Goal: Task Accomplishment & Management: Complete application form

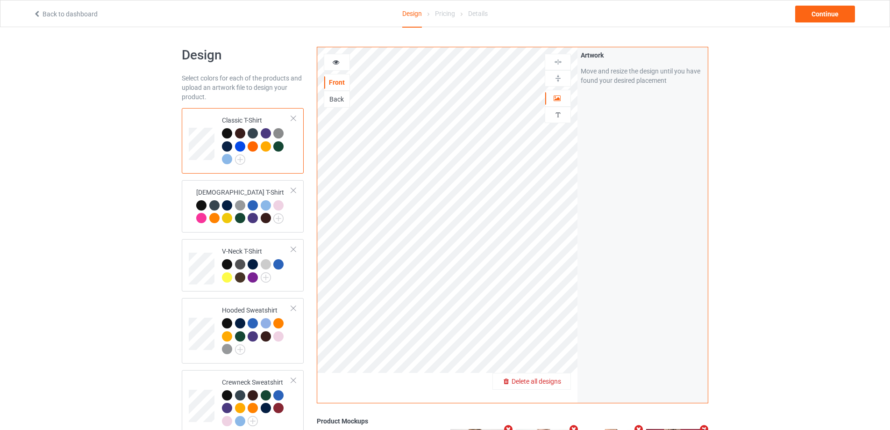
click at [556, 380] on span "Delete all designs" at bounding box center [537, 380] width 50 height 7
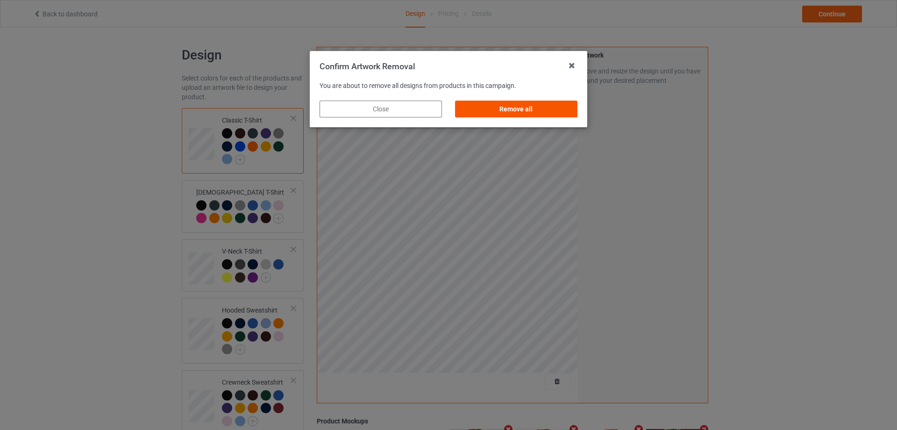
click at [518, 112] on div "Remove all" at bounding box center [516, 108] width 122 height 17
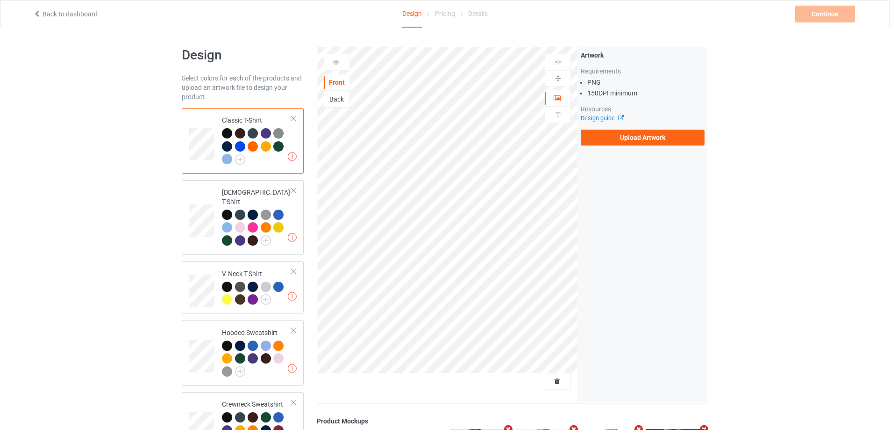
click at [239, 145] on div at bounding box center [240, 146] width 10 height 10
click at [635, 138] on label "Upload Artwork" at bounding box center [643, 137] width 124 height 16
click at [0, 0] on input "Upload Artwork" at bounding box center [0, 0] width 0 height 0
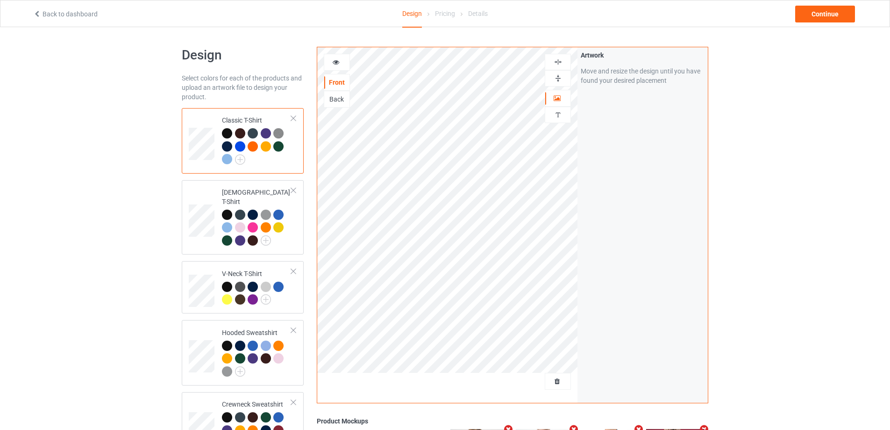
click at [559, 77] on img at bounding box center [558, 78] width 9 height 9
click at [559, 59] on img at bounding box center [558, 61] width 9 height 9
click at [764, 204] on div "Design Select colors for each of the products and upload an artwork file to des…" at bounding box center [445, 345] width 890 height 637
click at [339, 54] on div at bounding box center [337, 62] width 26 height 17
click at [339, 60] on icon at bounding box center [336, 60] width 8 height 7
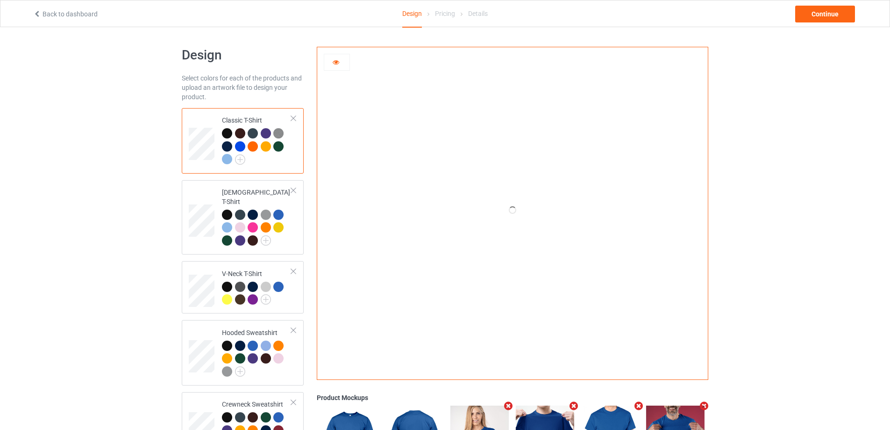
click at [334, 59] on icon at bounding box center [336, 60] width 8 height 7
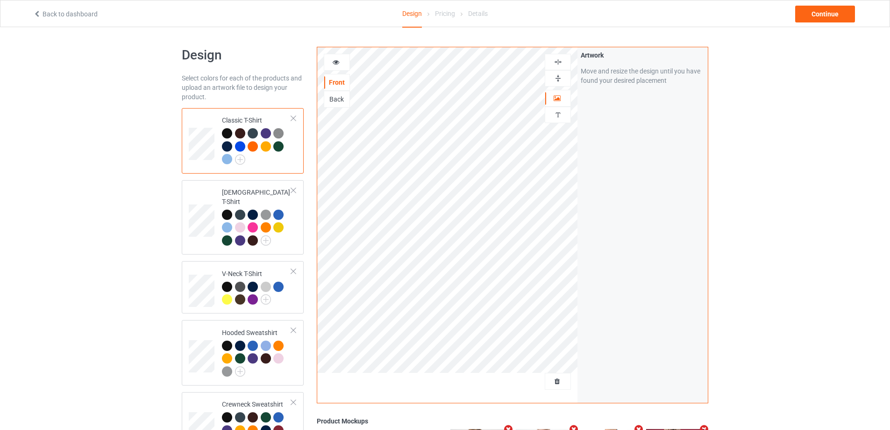
click at [337, 61] on icon at bounding box center [336, 60] width 8 height 7
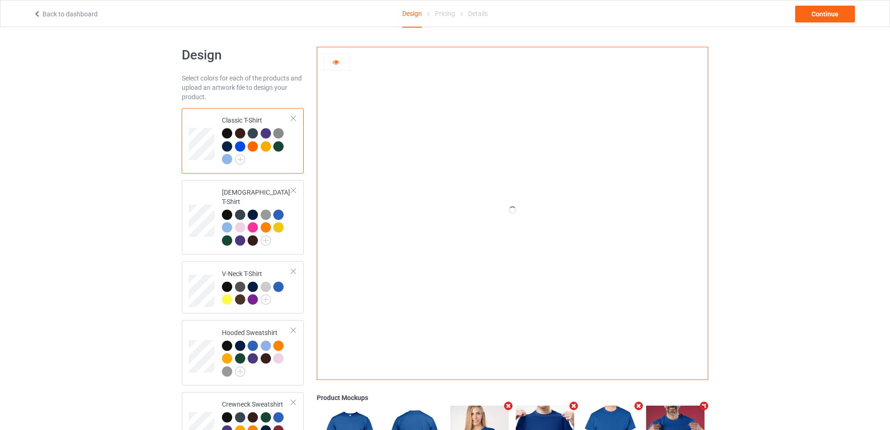
click at [337, 62] on icon at bounding box center [336, 60] width 8 height 7
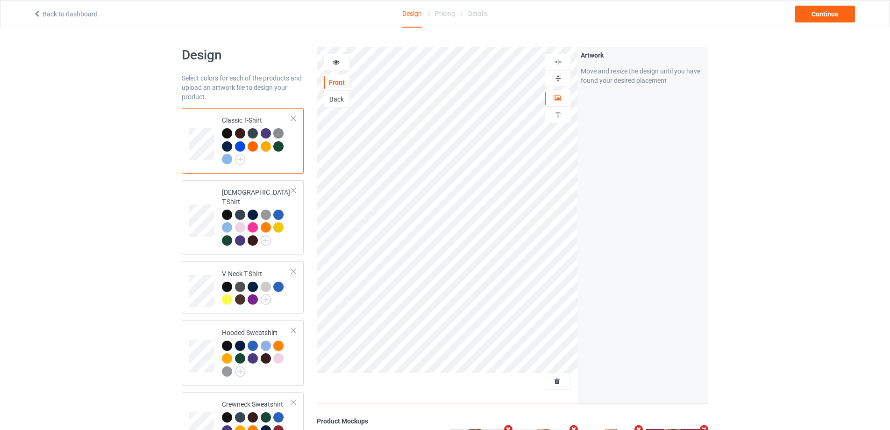
click at [230, 132] on div at bounding box center [227, 133] width 10 height 10
click at [336, 60] on icon at bounding box center [336, 60] width 8 height 7
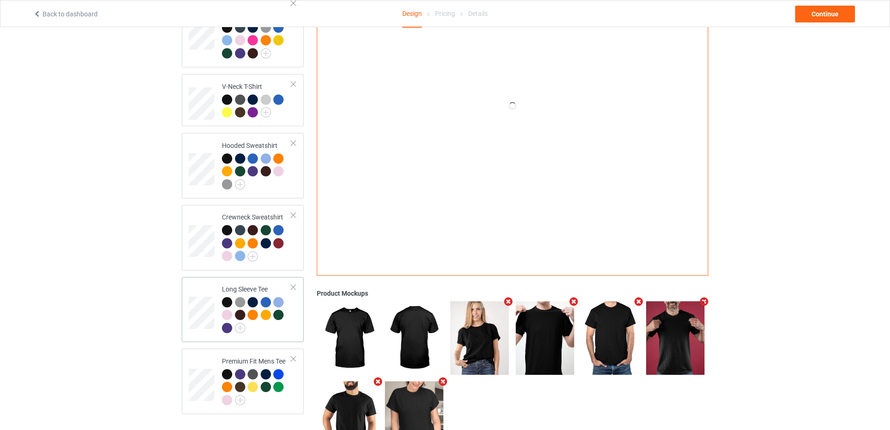
scroll to position [229, 0]
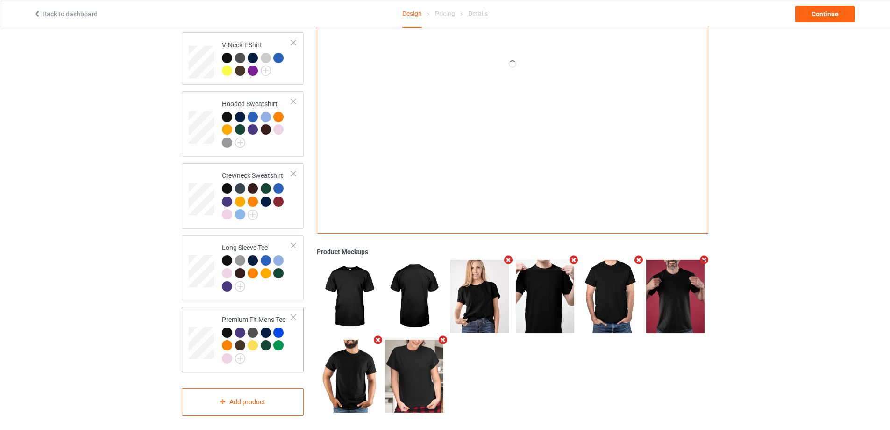
click at [248, 315] on div "Premium Fit Mens Tee" at bounding box center [257, 339] width 70 height 48
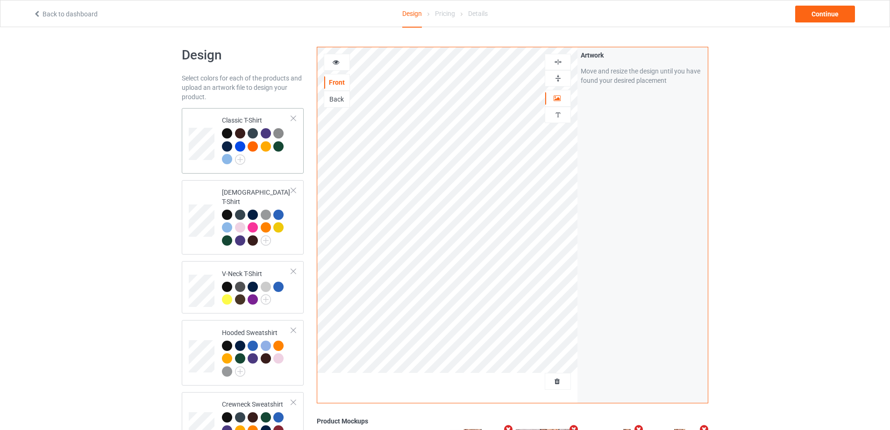
click at [246, 117] on div "Classic T-Shirt" at bounding box center [257, 139] width 70 height 48
click at [237, 190] on div "Ladies T-Shirt" at bounding box center [257, 215] width 70 height 57
click at [251, 118] on div "Classic T-Shirt" at bounding box center [257, 139] width 70 height 48
click at [242, 143] on div at bounding box center [240, 146] width 10 height 10
click at [344, 60] on div at bounding box center [336, 61] width 25 height 9
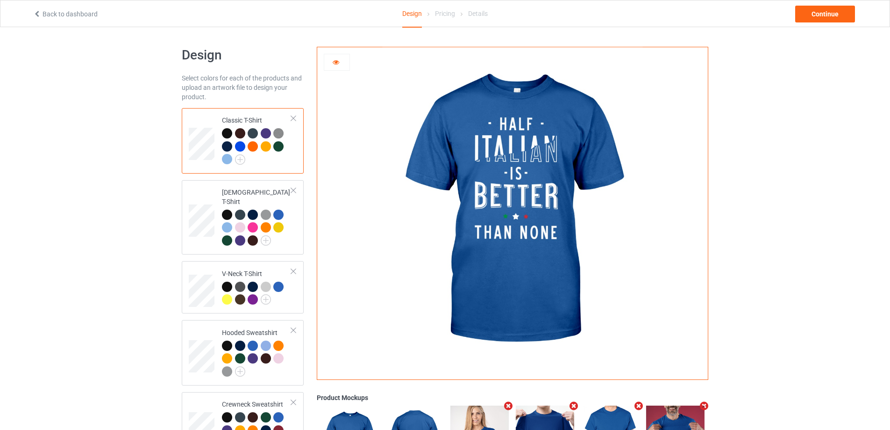
click at [339, 65] on div at bounding box center [336, 61] width 25 height 9
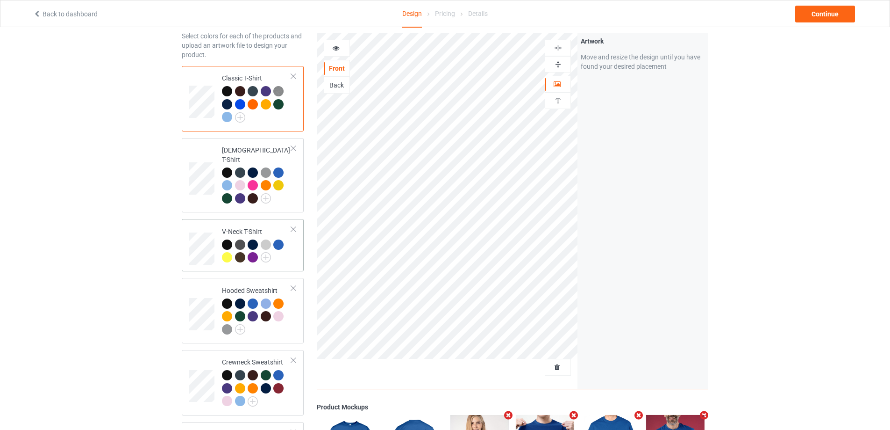
scroll to position [42, 0]
click at [239, 145] on td "Ladies T-Shirt" at bounding box center [257, 175] width 80 height 67
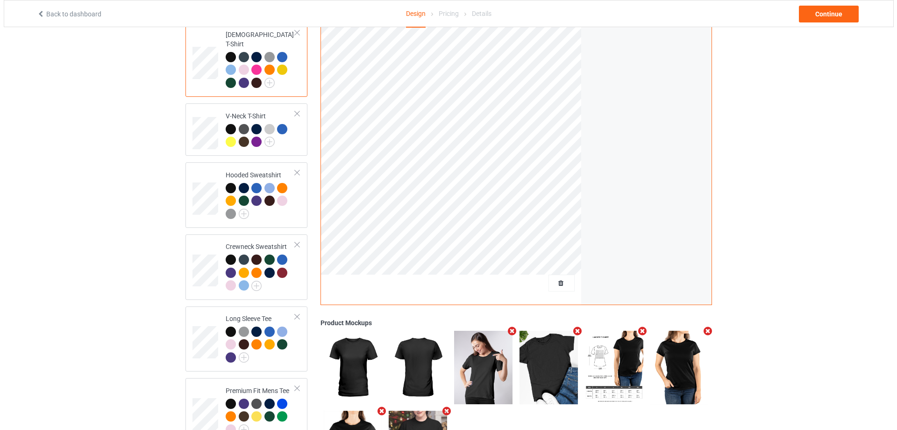
scroll to position [229, 0]
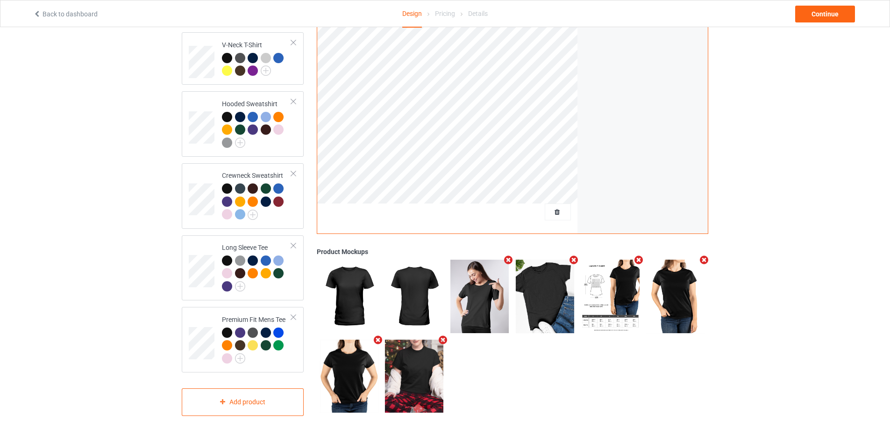
click at [509, 256] on icon "Remove mockup" at bounding box center [509, 260] width 12 height 10
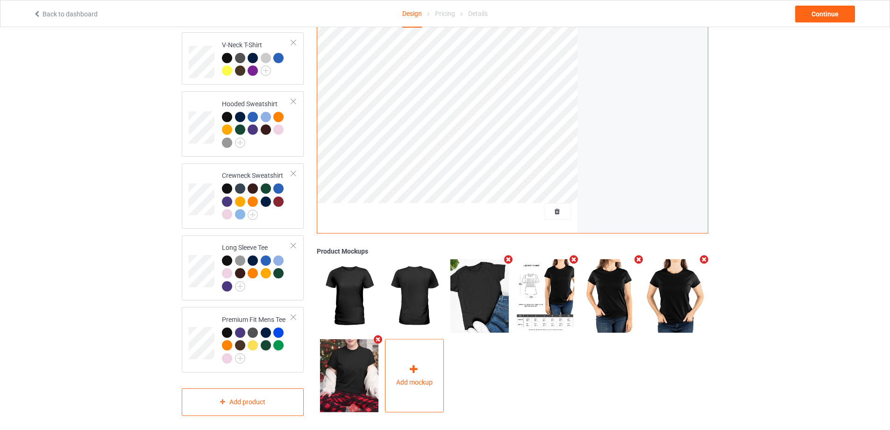
click at [421, 366] on div at bounding box center [414, 371] width 13 height 14
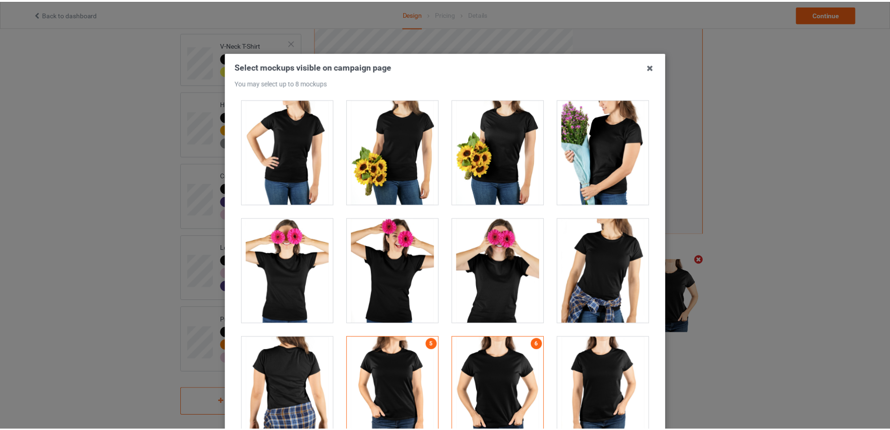
scroll to position [2316, 0]
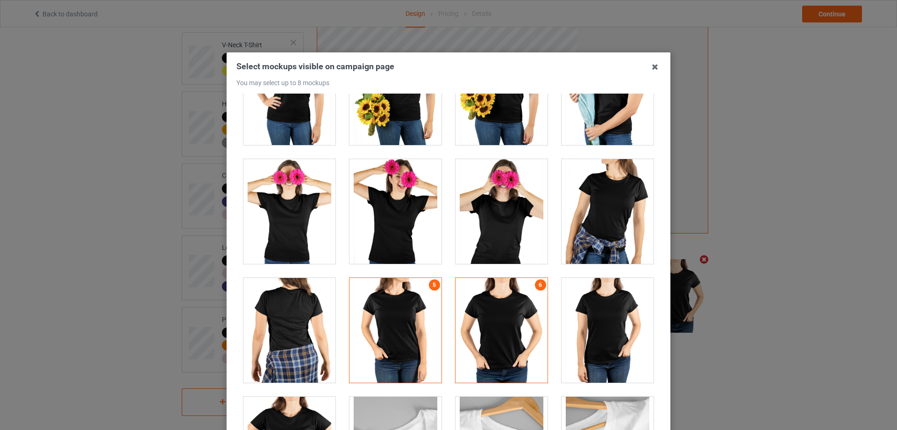
click at [608, 333] on div at bounding box center [608, 330] width 92 height 105
click at [654, 66] on icon at bounding box center [655, 66] width 15 height 15
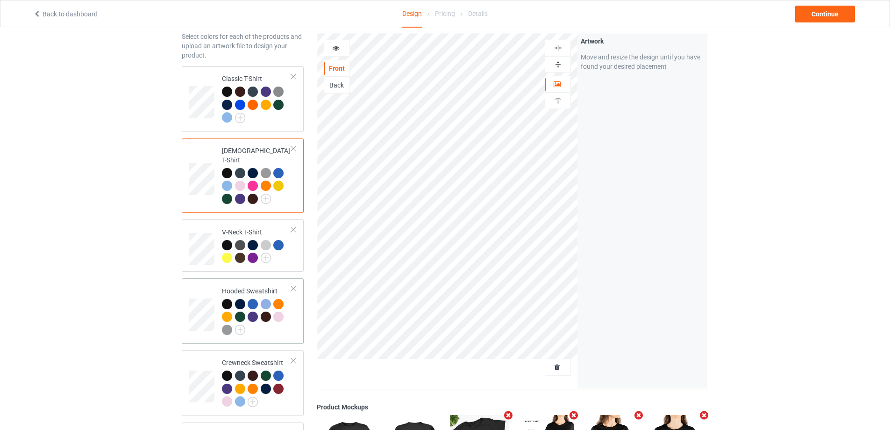
scroll to position [135, 0]
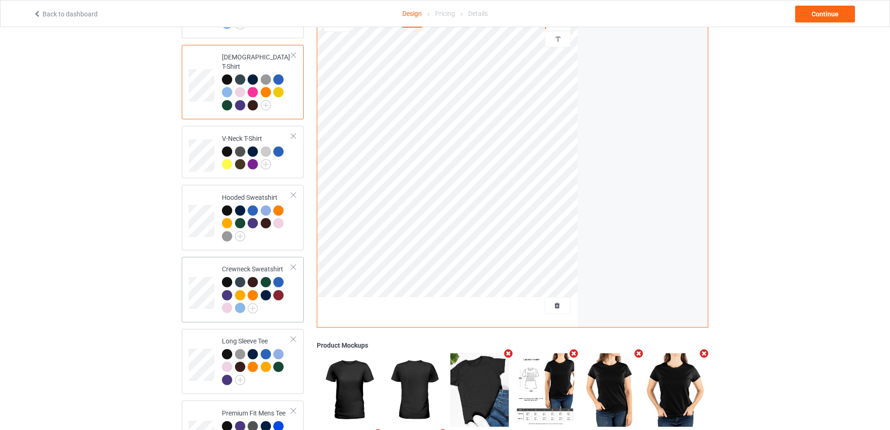
click at [247, 264] on div "Crewneck Sweatshirt" at bounding box center [257, 288] width 70 height 48
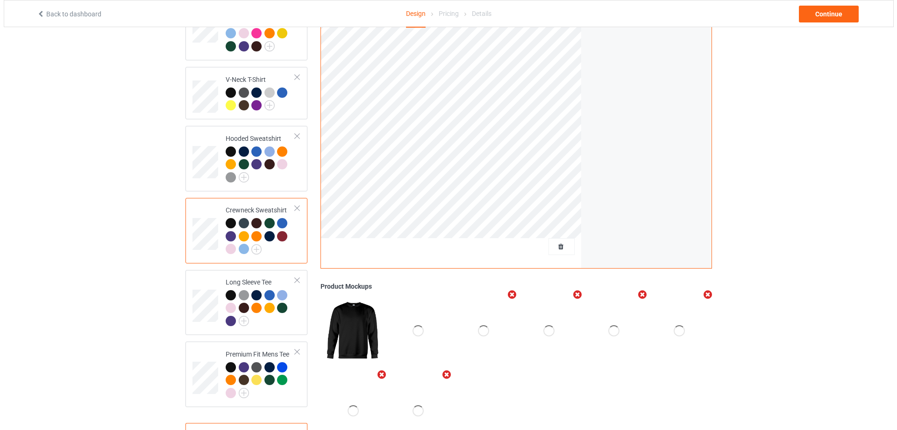
scroll to position [229, 0]
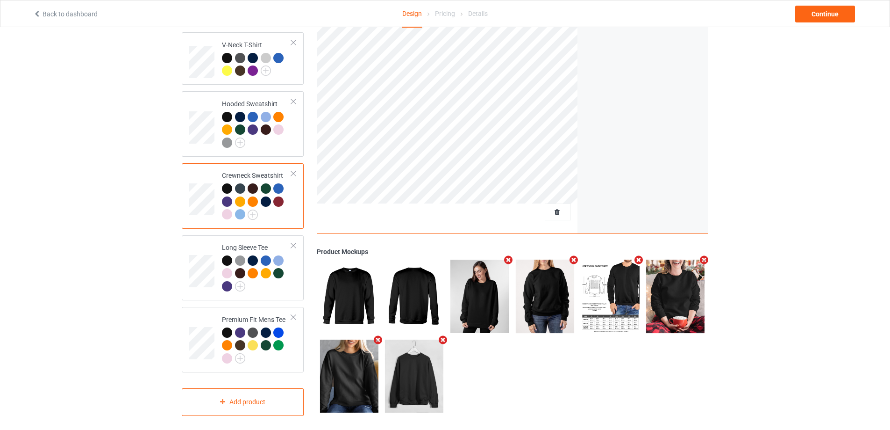
click at [704, 258] on icon "Remove mockup" at bounding box center [705, 260] width 12 height 10
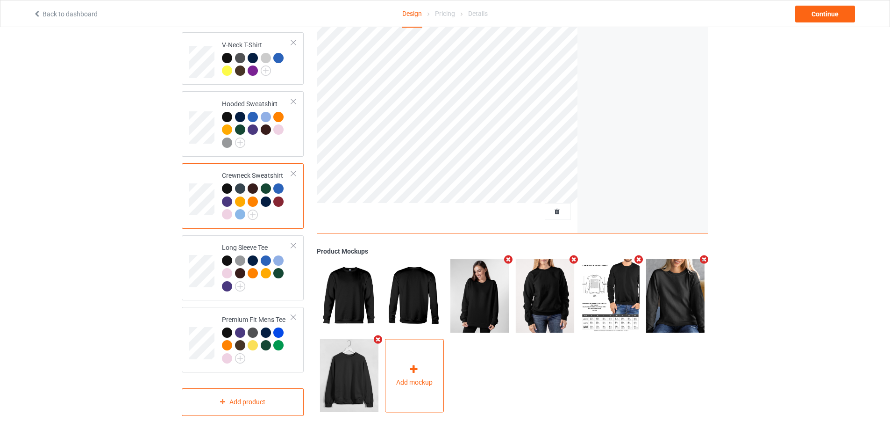
click at [406, 370] on div "Add mockup" at bounding box center [414, 375] width 59 height 73
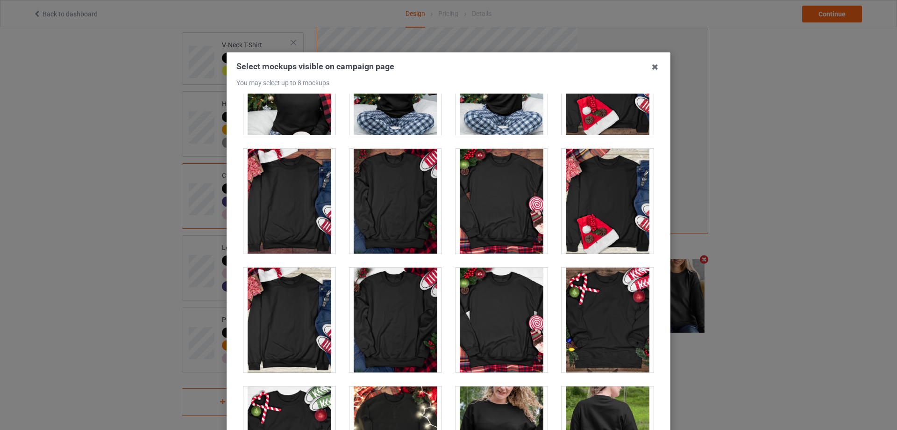
scroll to position [4524, 0]
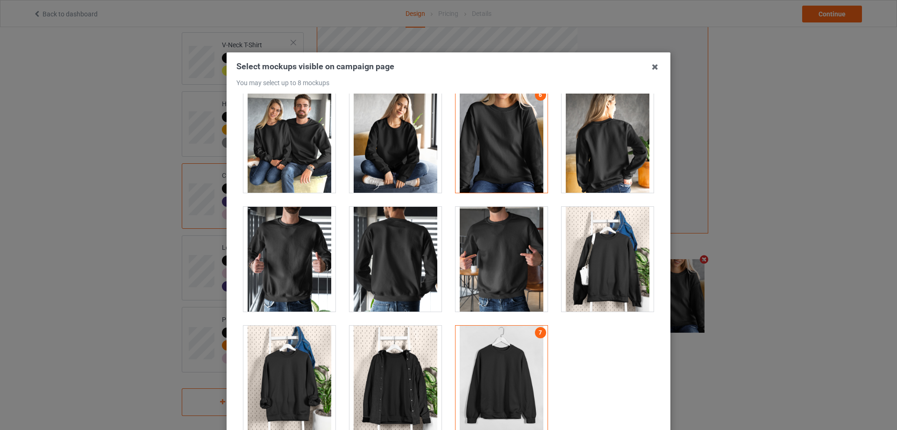
click at [288, 243] on div at bounding box center [290, 259] width 92 height 105
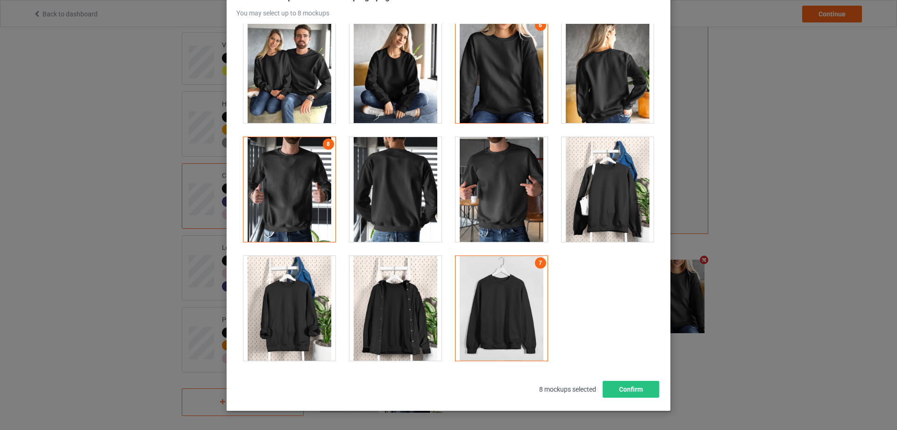
scroll to position [103, 0]
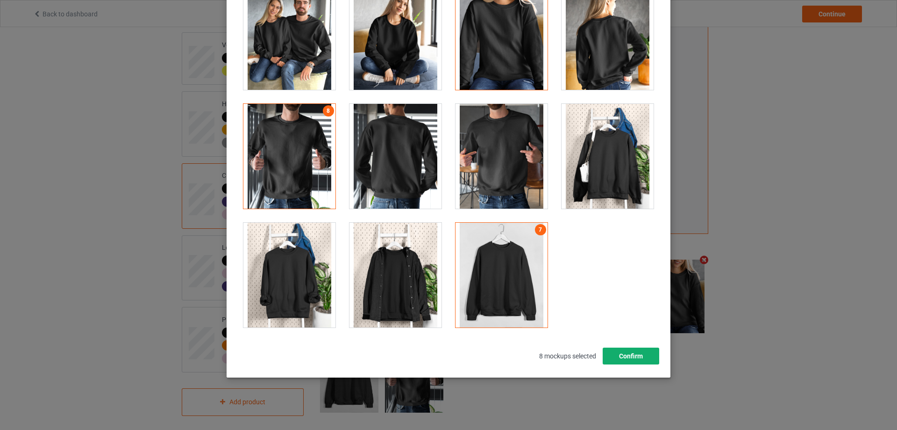
click at [625, 356] on button "Confirm" at bounding box center [631, 355] width 57 height 17
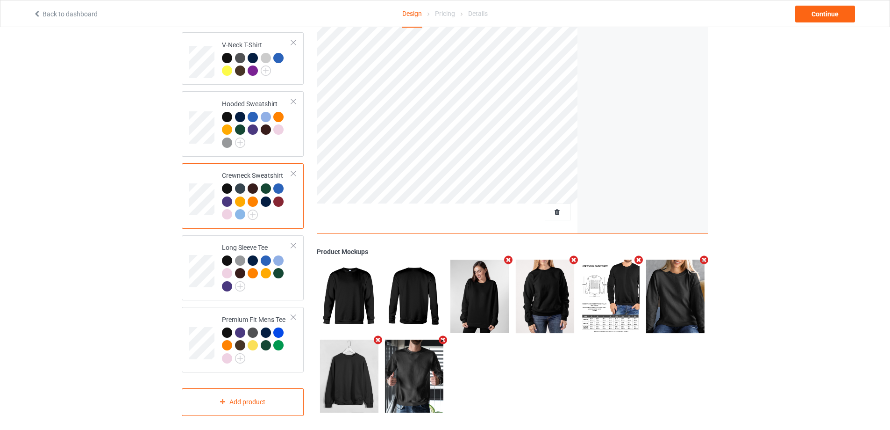
click at [379, 335] on icon "Remove mockup" at bounding box center [378, 340] width 12 height 10
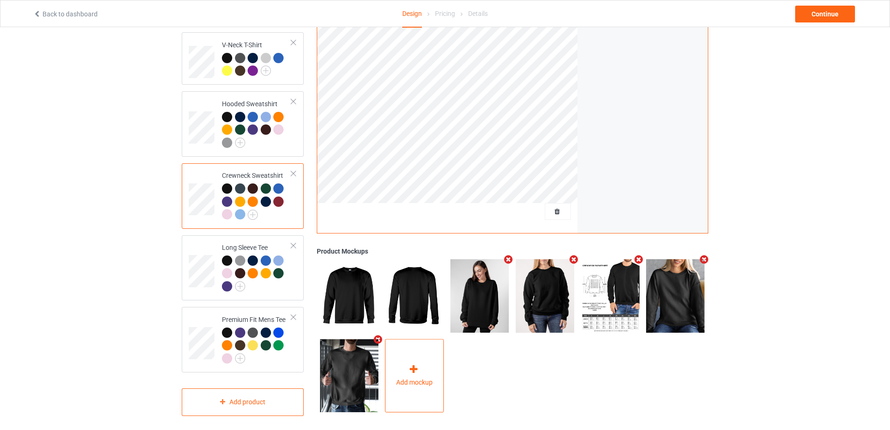
click at [410, 356] on div "Add mockup" at bounding box center [414, 375] width 59 height 73
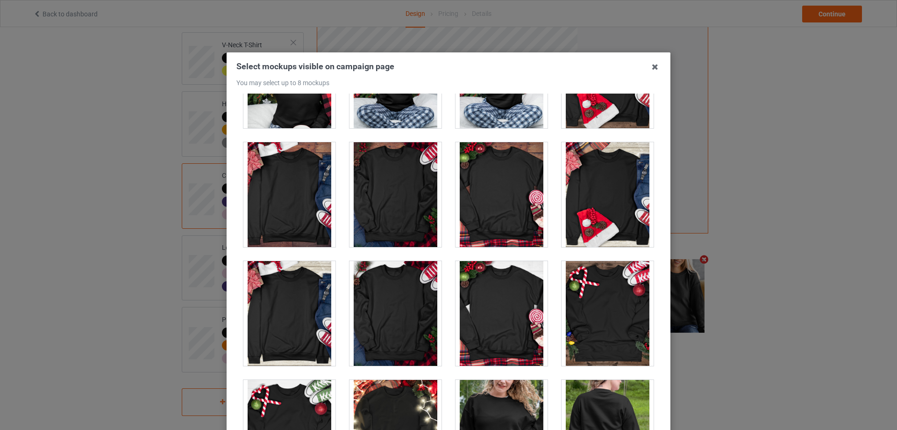
scroll to position [4524, 0]
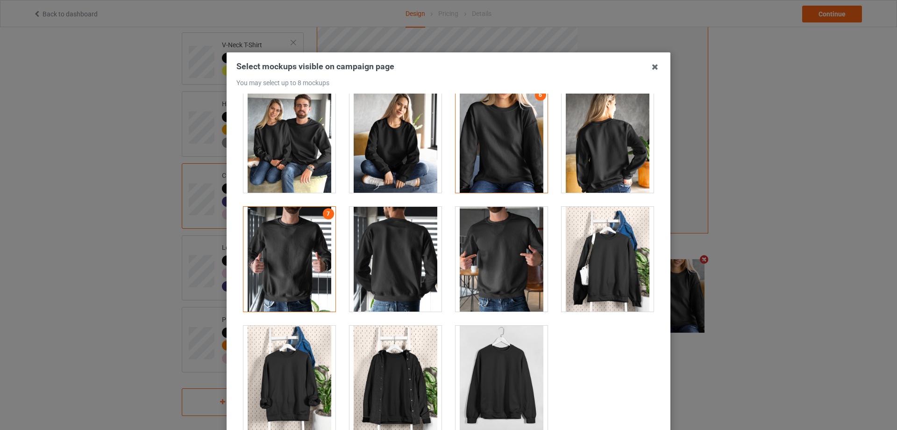
click at [498, 249] on div at bounding box center [502, 259] width 92 height 105
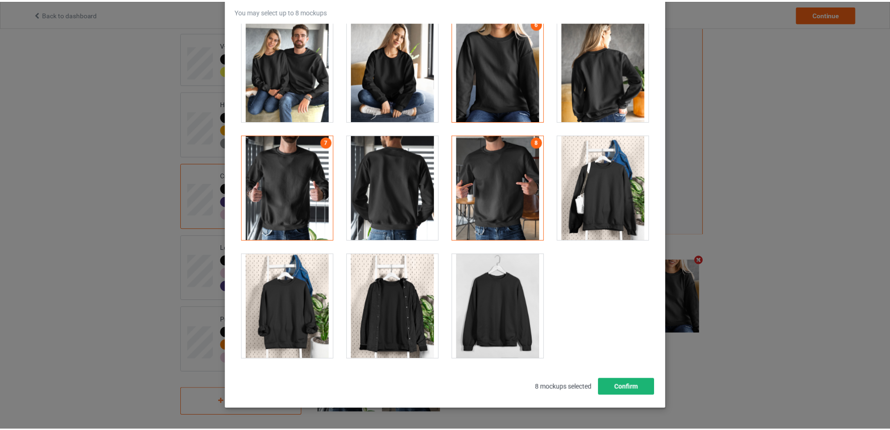
scroll to position [103, 0]
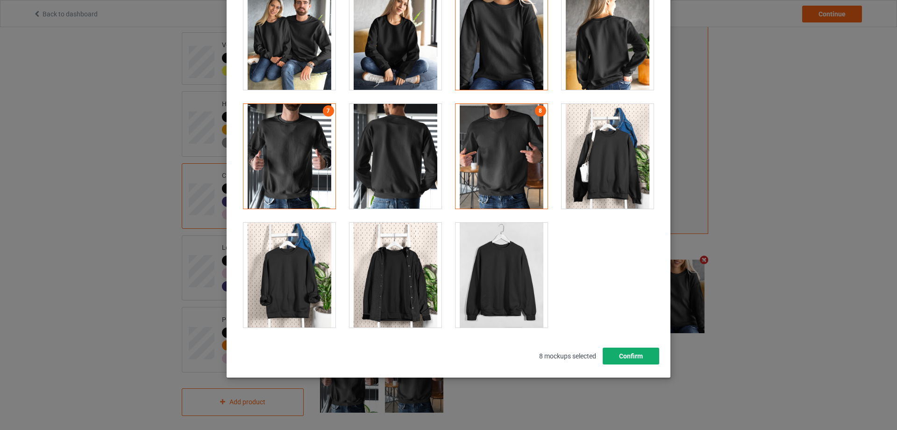
click at [629, 351] on button "Confirm" at bounding box center [631, 355] width 57 height 17
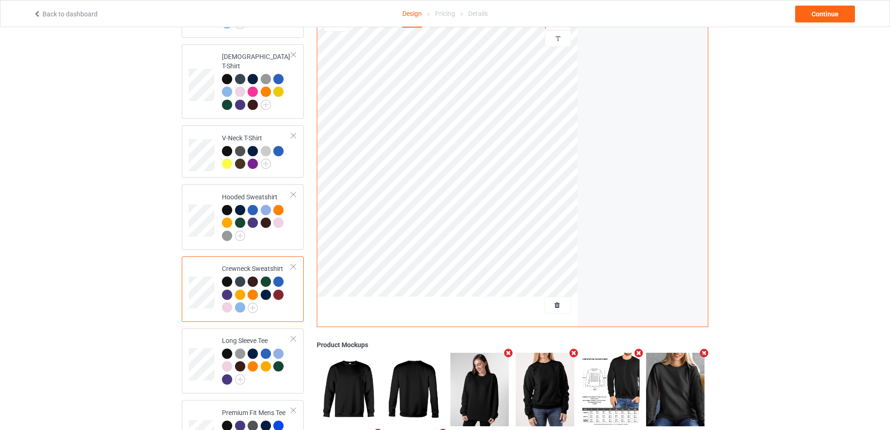
scroll to position [135, 0]
click at [233, 188] on td "Hooded Sweatshirt" at bounding box center [257, 217] width 80 height 58
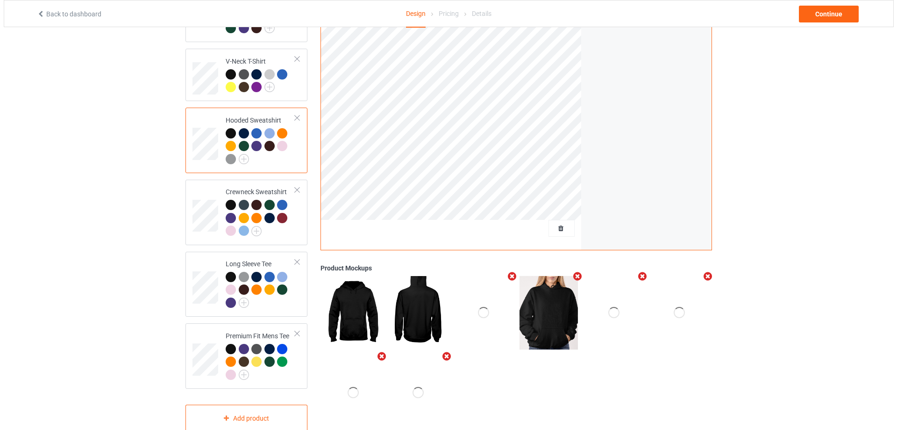
scroll to position [229, 0]
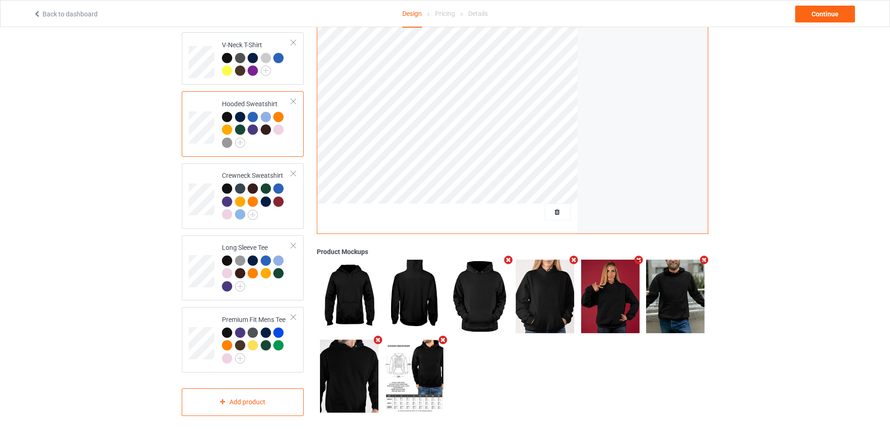
click at [703, 257] on icon "Remove mockup" at bounding box center [705, 260] width 12 height 10
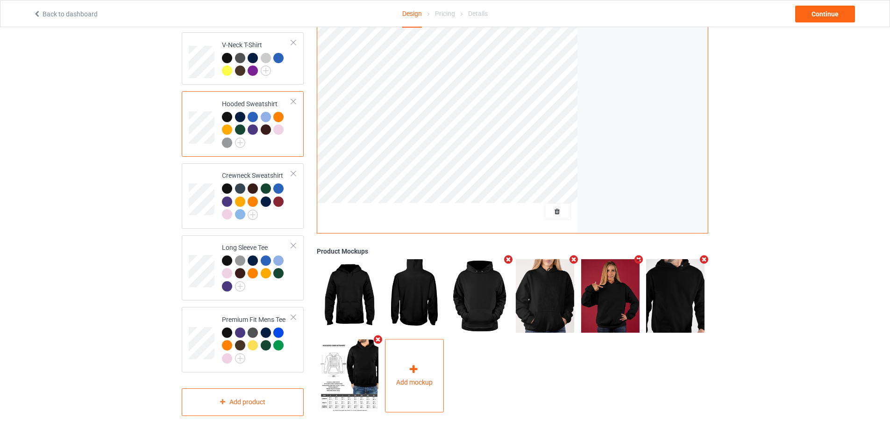
click at [423, 370] on div "Add mockup" at bounding box center [414, 375] width 59 height 73
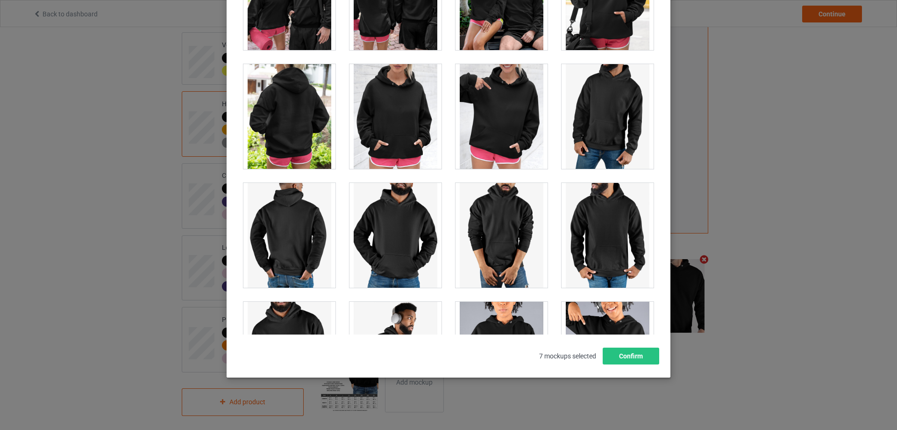
scroll to position [7687, 0]
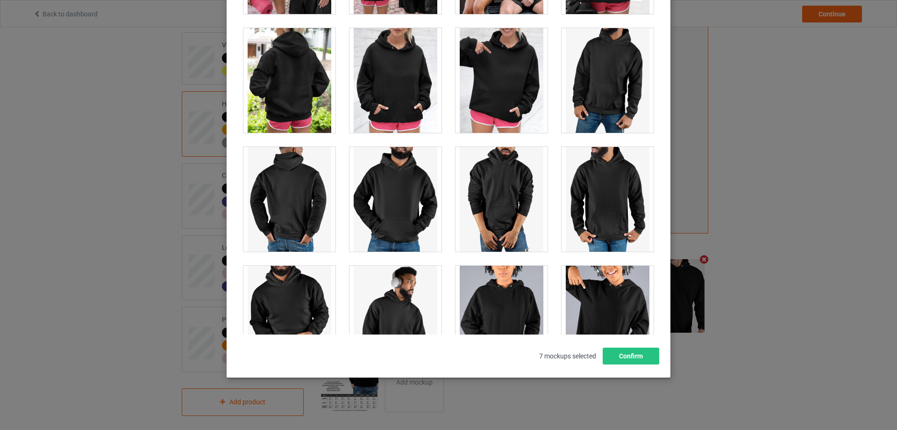
click at [385, 200] on div at bounding box center [396, 199] width 92 height 105
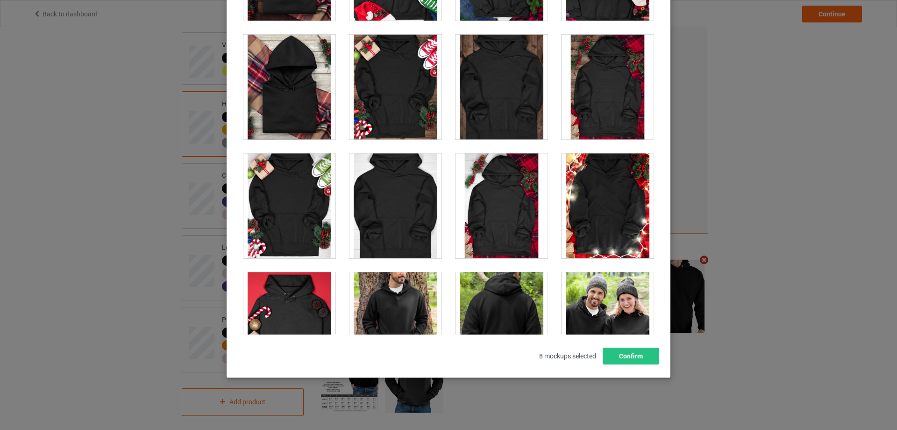
scroll to position [6471, 0]
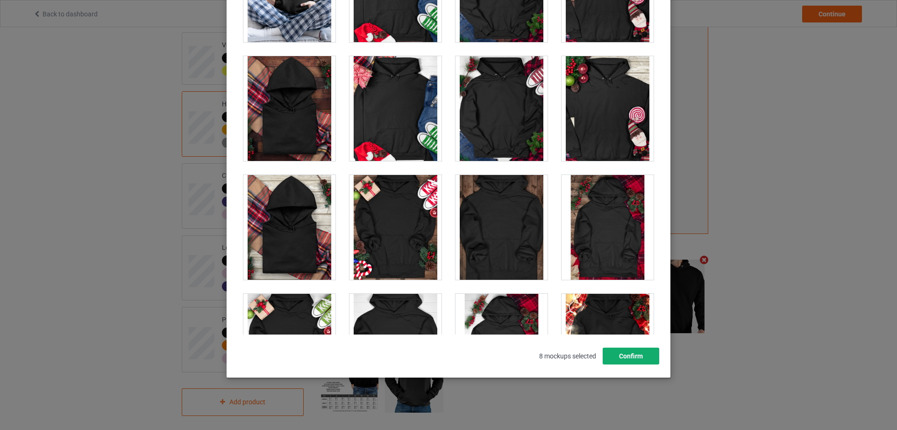
click at [648, 356] on button "Confirm" at bounding box center [631, 355] width 57 height 17
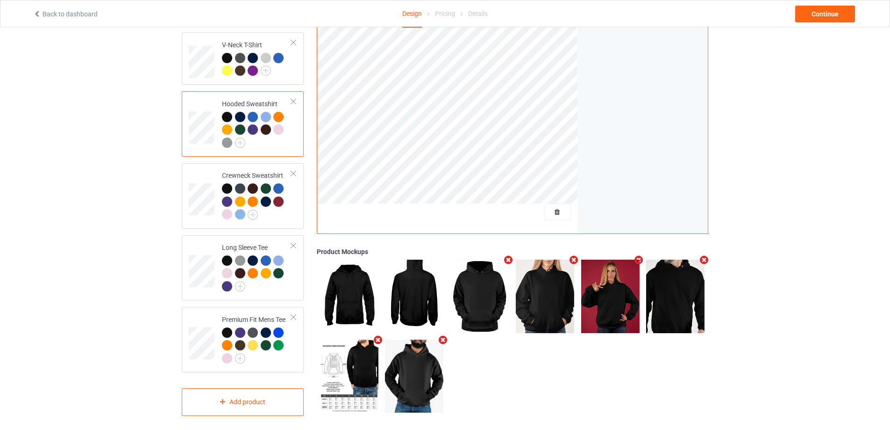
click at [705, 255] on icon "Remove mockup" at bounding box center [705, 260] width 12 height 10
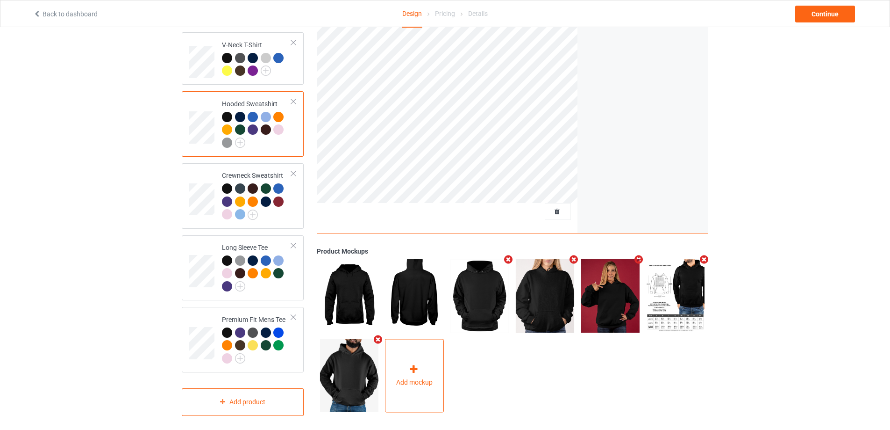
click at [418, 381] on span "Add mockup" at bounding box center [414, 382] width 36 height 9
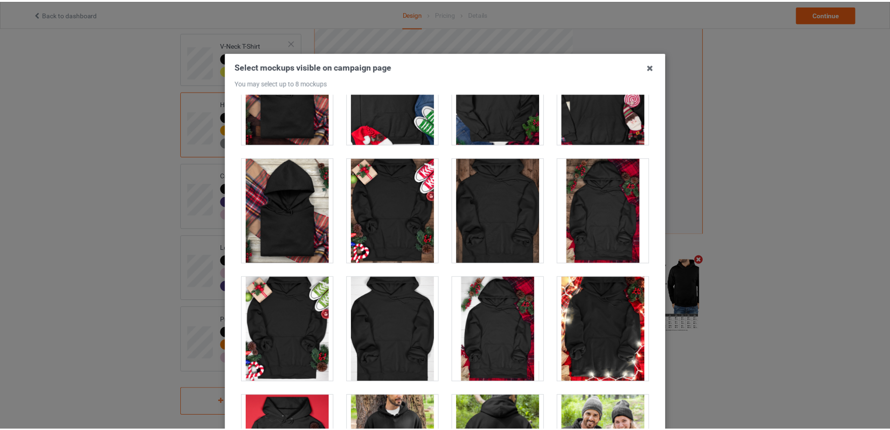
scroll to position [6871, 0]
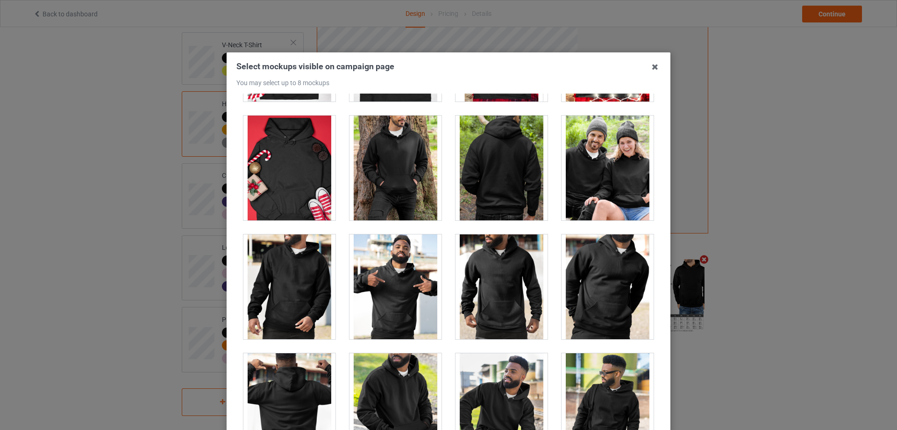
click at [399, 183] on div at bounding box center [396, 167] width 92 height 105
click at [648, 65] on icon at bounding box center [655, 66] width 15 height 15
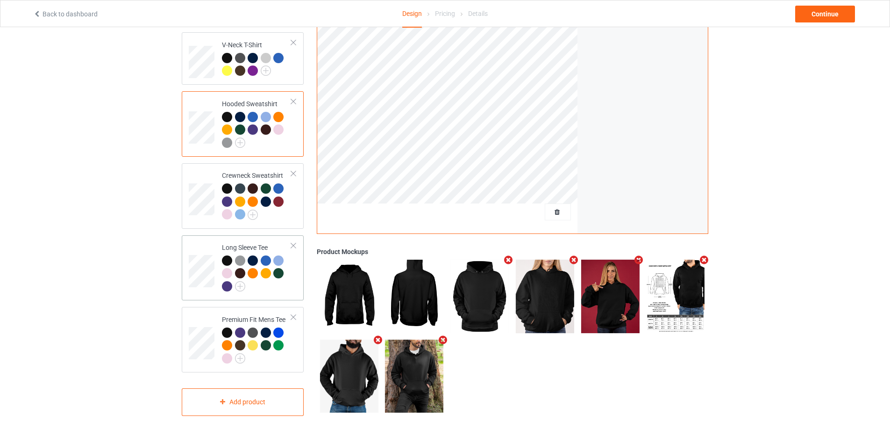
click at [235, 243] on div "Long Sleeve Tee" at bounding box center [257, 267] width 70 height 48
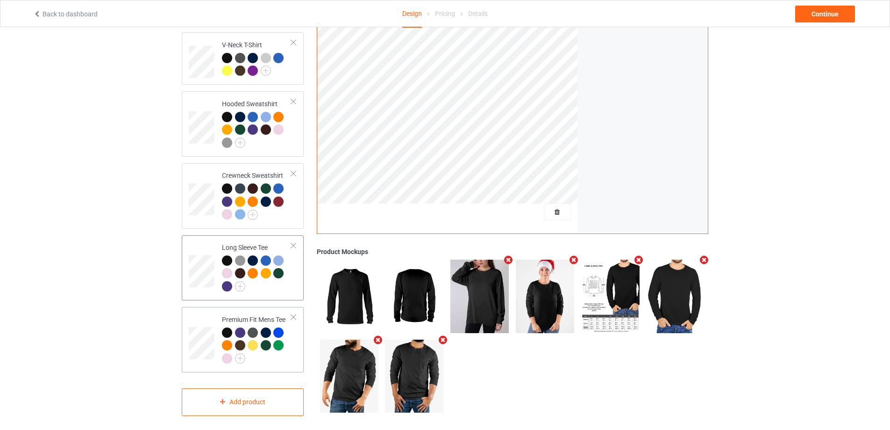
click at [265, 315] on div "Premium Fit Mens Tee" at bounding box center [257, 339] width 70 height 48
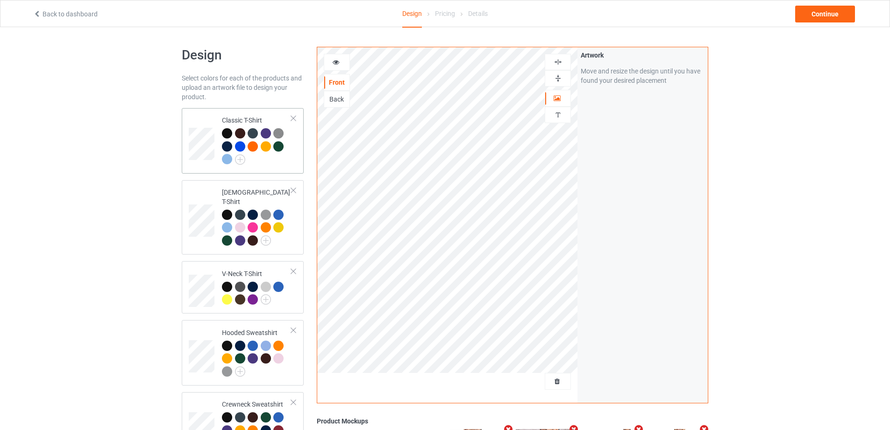
click at [232, 114] on td "Classic T-Shirt" at bounding box center [257, 141] width 80 height 58
click at [834, 14] on div "Continue" at bounding box center [826, 14] width 60 height 17
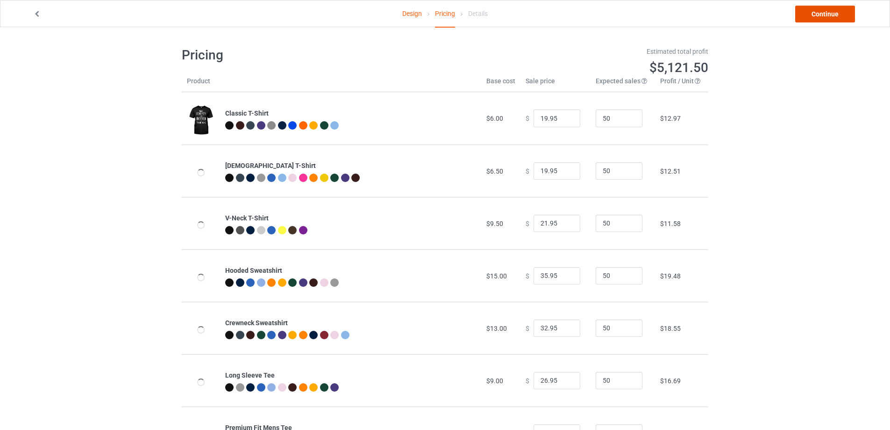
click at [816, 19] on link "Continue" at bounding box center [826, 14] width 60 height 17
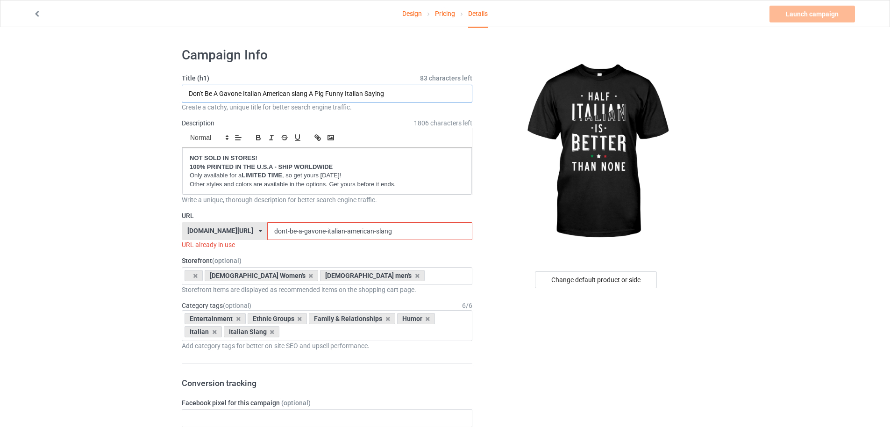
drag, startPoint x: 391, startPoint y: 93, endPoint x: 214, endPoint y: 93, distance: 177.2
paste input "Half Italian Is Better Than None"
type input "Half Italian Is Better Than None"
drag, startPoint x: 410, startPoint y: 230, endPoint x: 273, endPoint y: 228, distance: 137.5
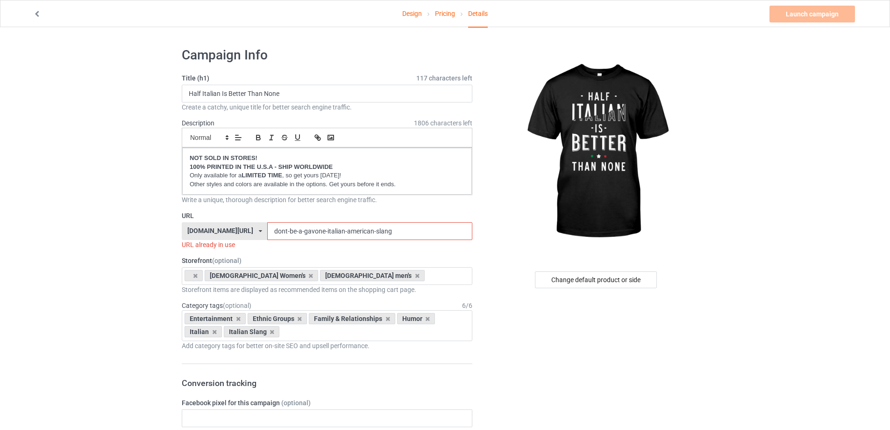
click at [273, 228] on div "italianseverywhere.com/ italianseverywhere.com/ teechip.com/ 5bd39f98991a1c2109…" at bounding box center [327, 231] width 291 height 18
drag, startPoint x: 296, startPoint y: 91, endPoint x: 113, endPoint y: 86, distance: 183.3
drag, startPoint x: 409, startPoint y: 230, endPoint x: 158, endPoint y: 212, distance: 251.6
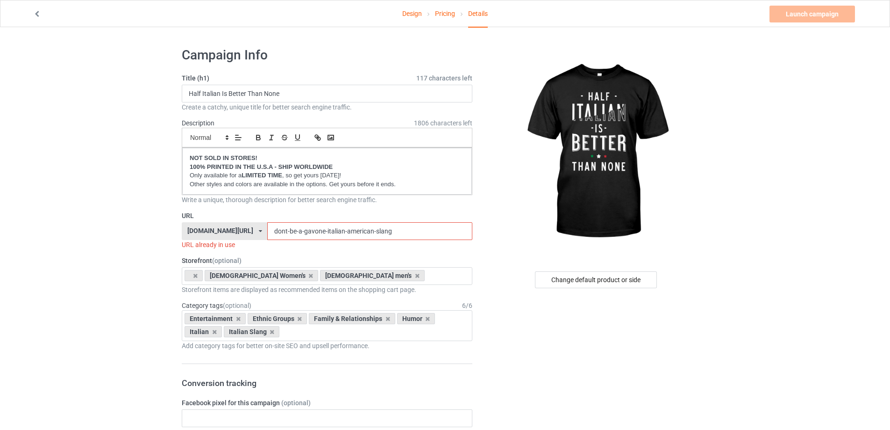
paste input "Half Italian Is Better Than None"
drag, startPoint x: 312, startPoint y: 230, endPoint x: 426, endPoint y: 230, distance: 113.6
click at [426, 230] on input "Half Italian Is Better Than None" at bounding box center [369, 231] width 205 height 18
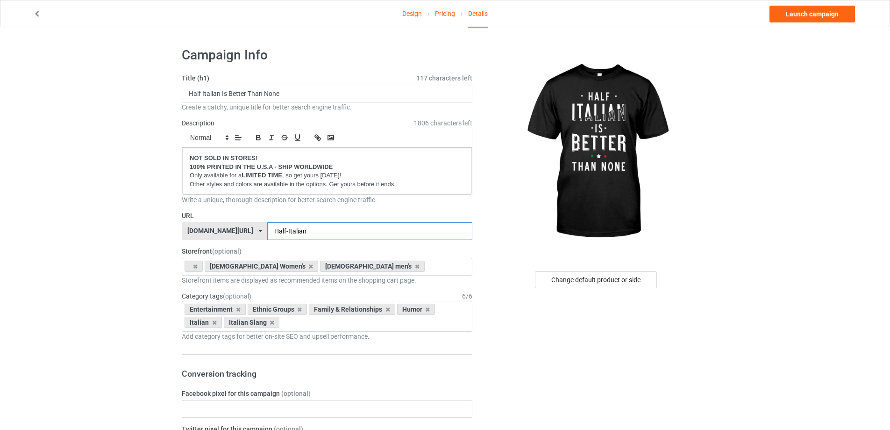
type input "Half-Italian"
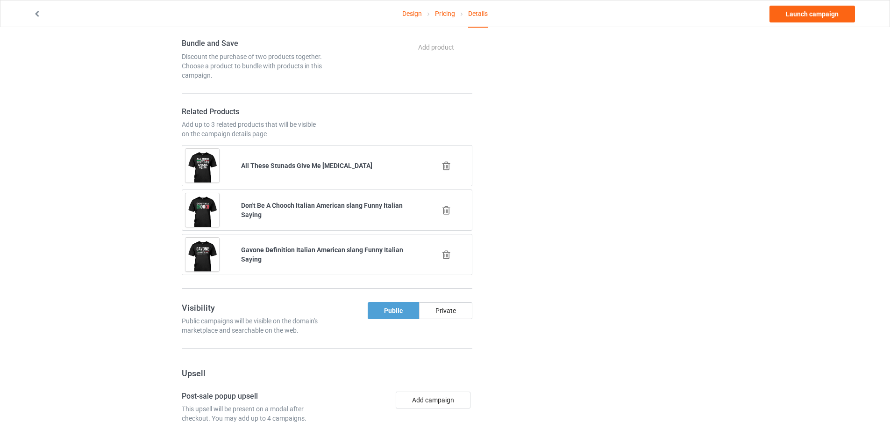
scroll to position [491, 0]
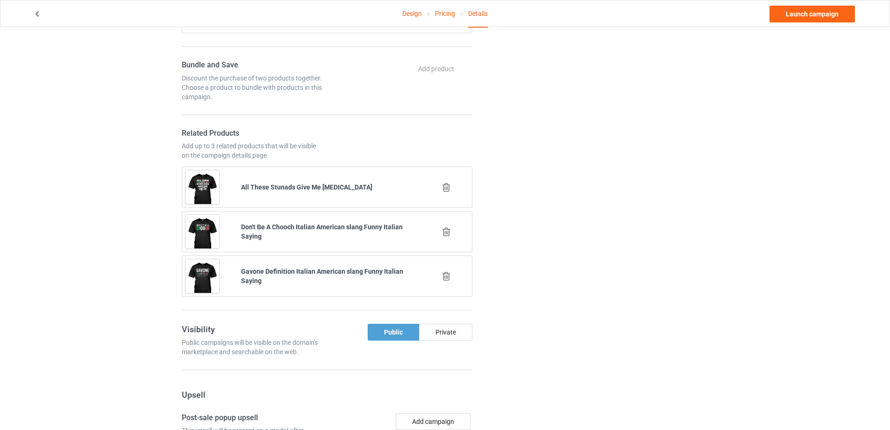
click at [451, 188] on icon at bounding box center [447, 187] width 12 height 10
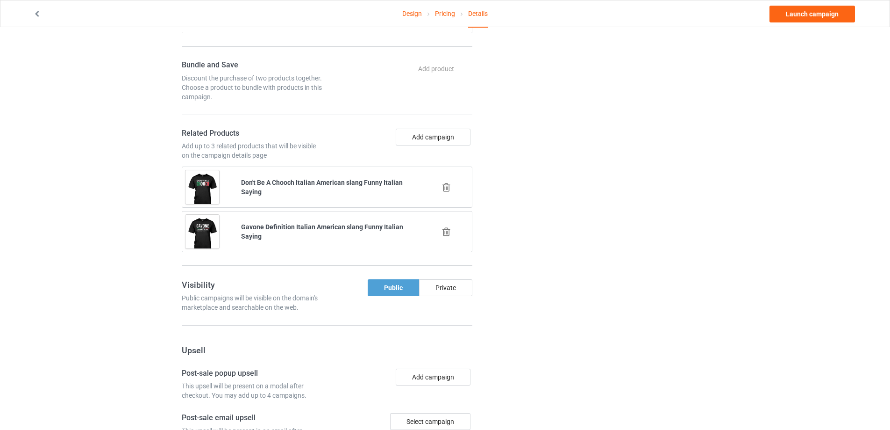
click at [451, 188] on icon at bounding box center [447, 187] width 12 height 10
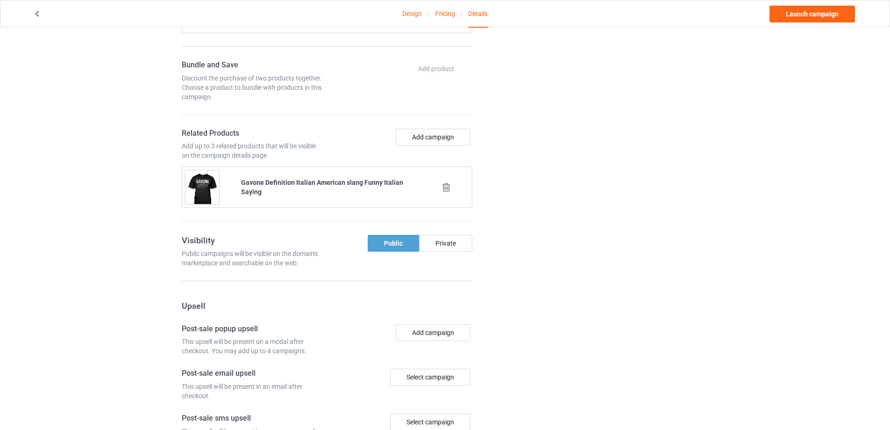
click at [451, 188] on icon at bounding box center [447, 187] width 12 height 10
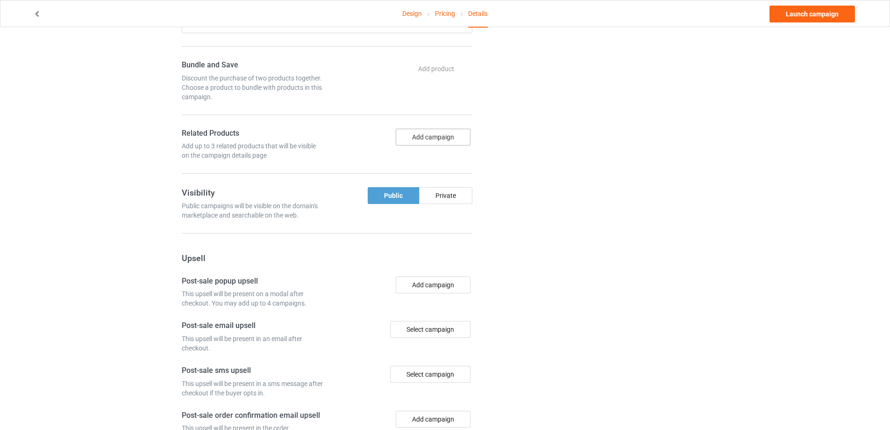
click at [438, 141] on button "Add campaign" at bounding box center [433, 137] width 75 height 17
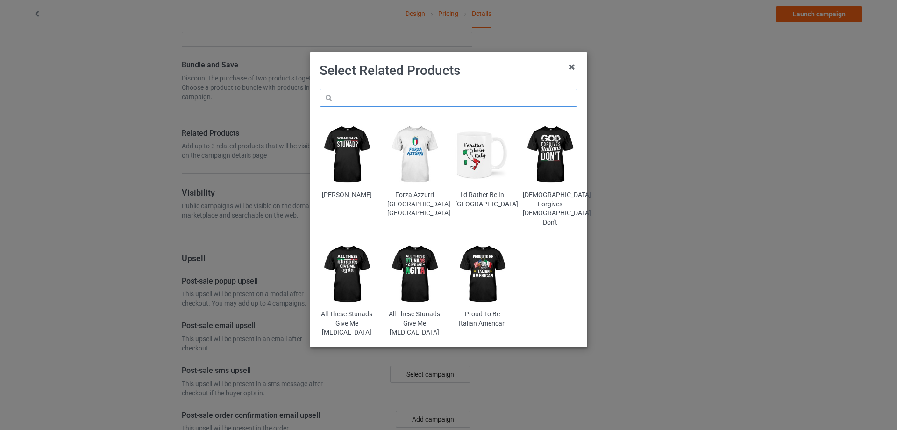
click at [406, 91] on input "text" at bounding box center [449, 98] width 258 height 18
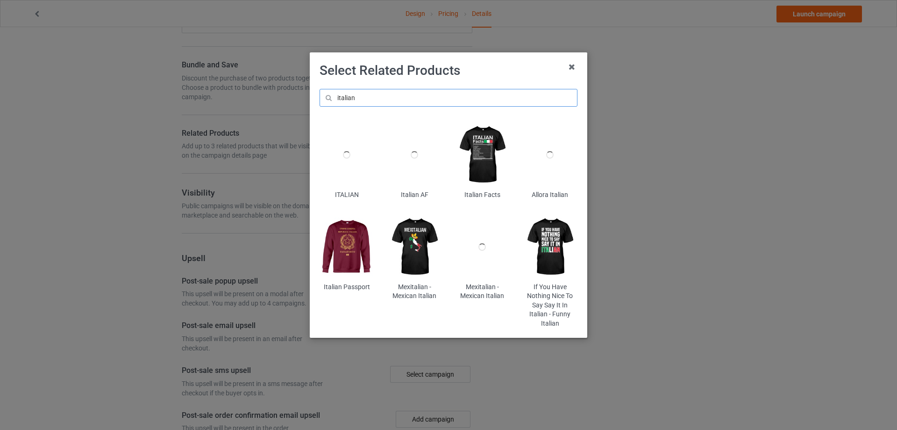
type input "italian"
click at [422, 241] on img at bounding box center [414, 247] width 55 height 68
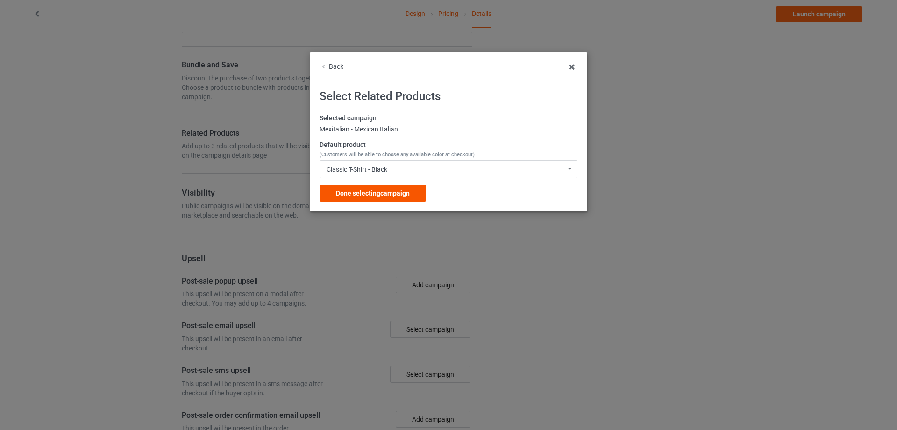
click at [395, 194] on span "Done selecting campaign" at bounding box center [373, 192] width 74 height 7
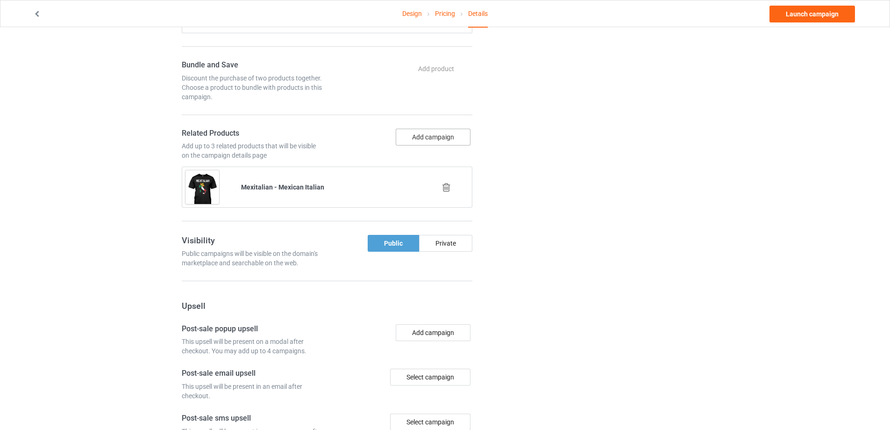
click at [430, 137] on button "Add campaign" at bounding box center [433, 137] width 75 height 17
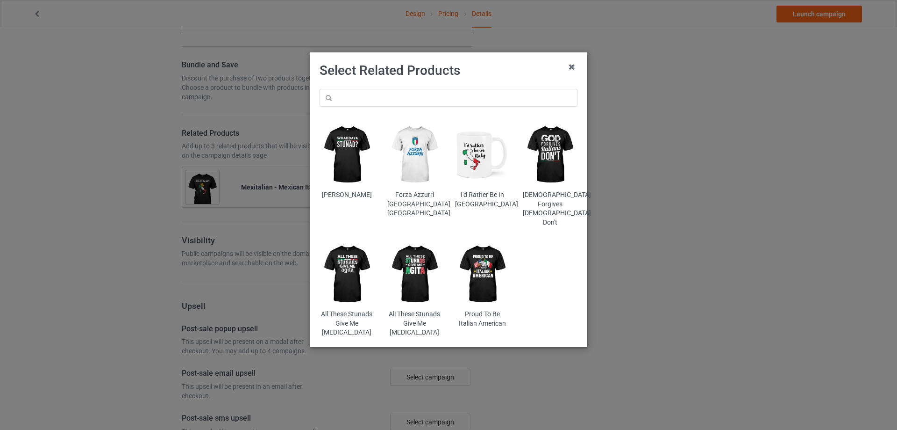
click at [417, 82] on div "Select Related Products Whaddaya Stunad Forza Azzurri Italia Italy I'd Rather B…" at bounding box center [449, 202] width 258 height 281
click at [423, 92] on input "text" at bounding box center [449, 98] width 258 height 18
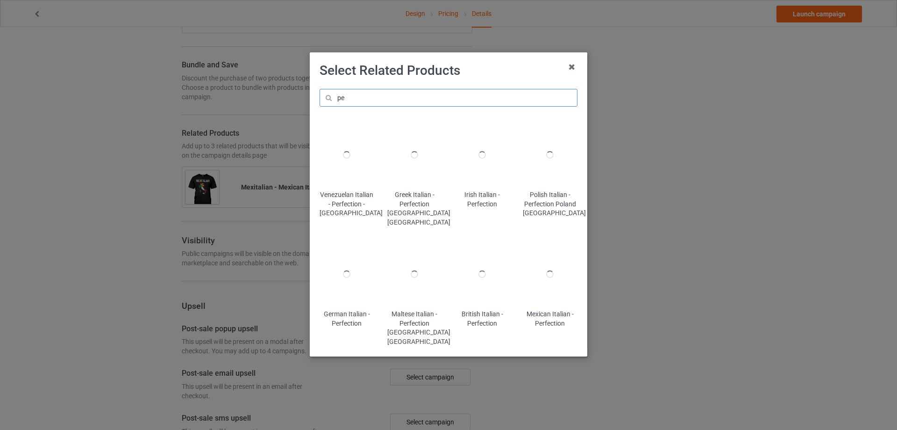
type input "p"
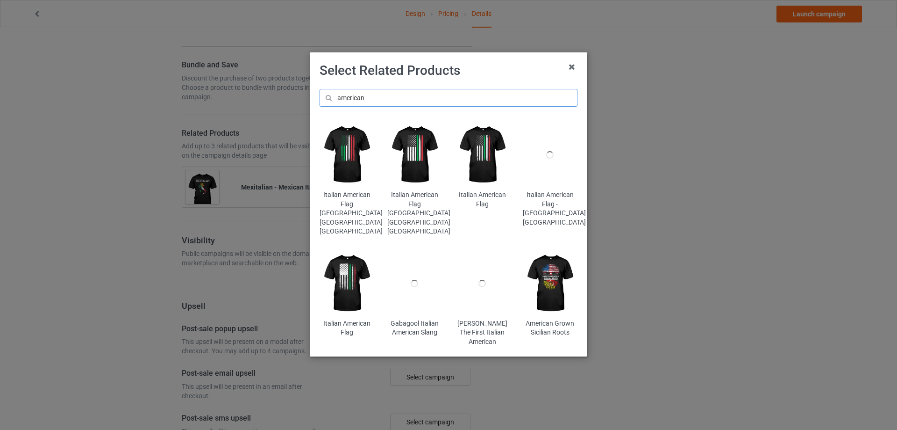
type input "american"
click at [350, 147] on img at bounding box center [347, 155] width 55 height 68
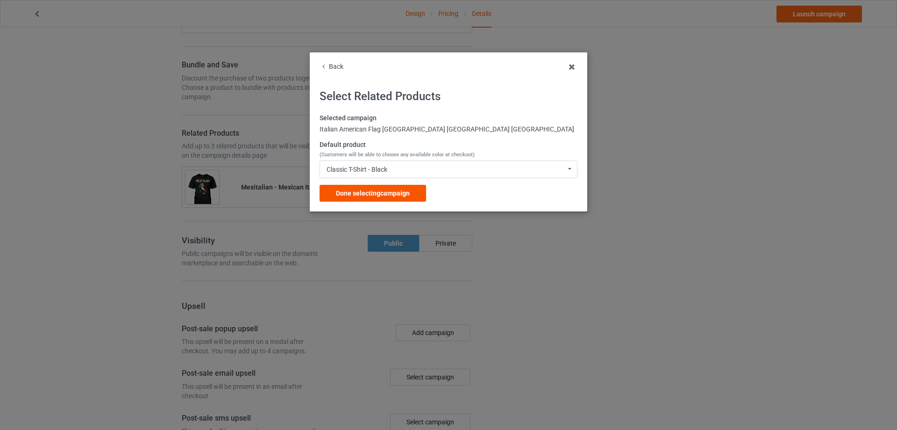
click at [396, 196] on span "Done selecting campaign" at bounding box center [373, 192] width 74 height 7
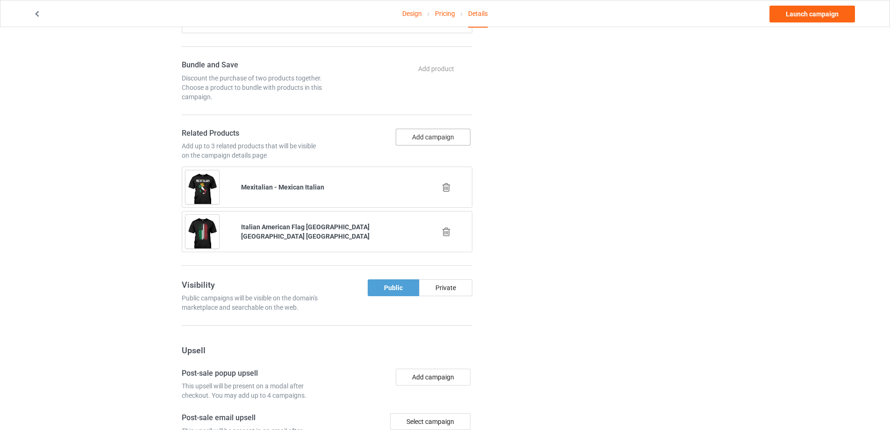
click at [439, 136] on button "Add campaign" at bounding box center [433, 137] width 75 height 17
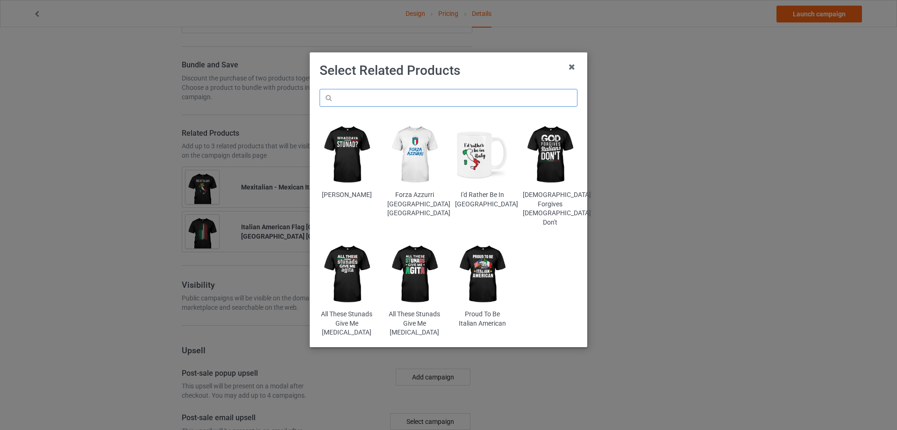
click at [425, 101] on input "text" at bounding box center [449, 98] width 258 height 18
click at [462, 101] on input "text" at bounding box center [449, 98] width 258 height 18
click at [411, 102] on input "text" at bounding box center [449, 98] width 258 height 18
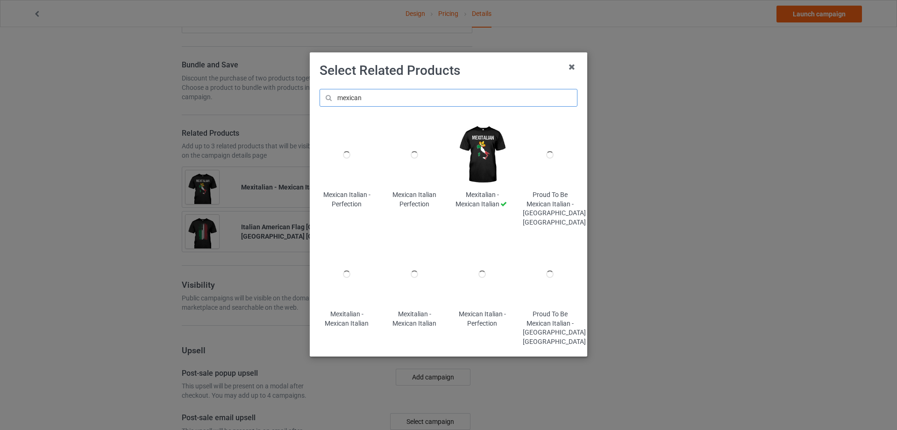
click at [442, 101] on input "mexican" at bounding box center [449, 98] width 258 height 18
type input "m"
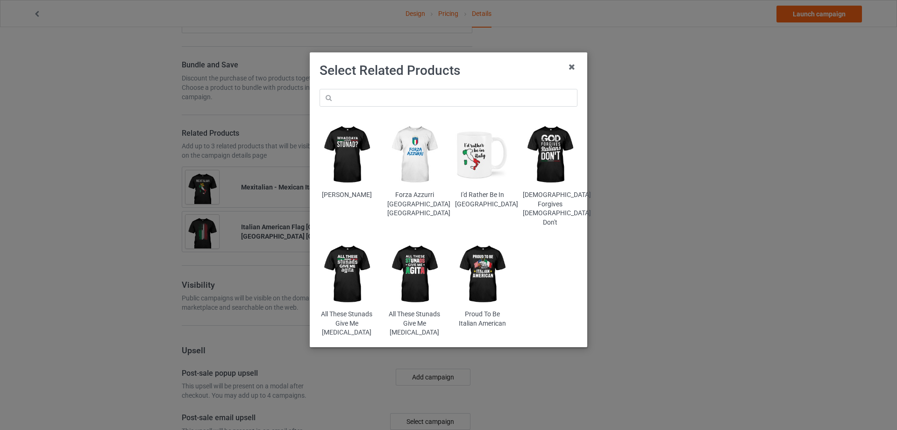
click at [482, 260] on img at bounding box center [482, 274] width 55 height 68
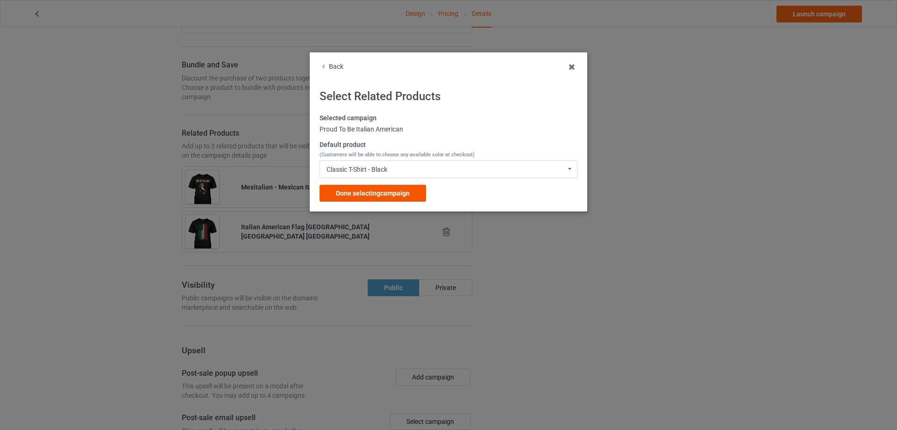
click at [381, 193] on span "Done selecting campaign" at bounding box center [373, 192] width 74 height 7
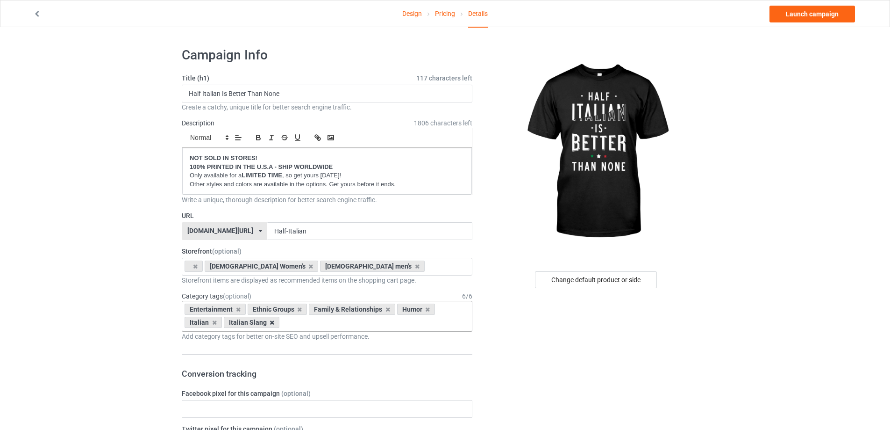
click at [270, 321] on icon at bounding box center [272, 322] width 5 height 6
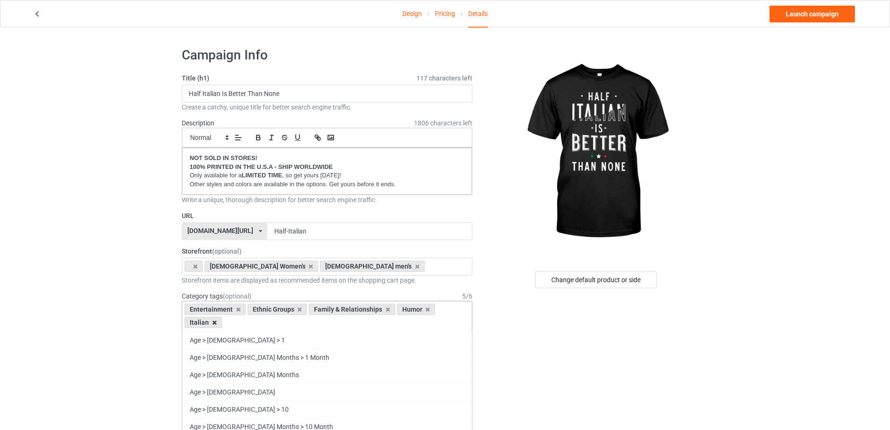
click at [212, 323] on icon at bounding box center [214, 322] width 5 height 6
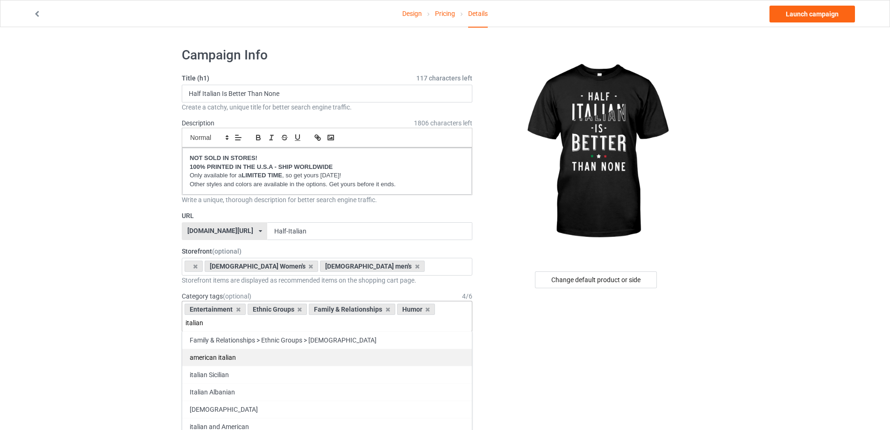
type input "italian"
click at [262, 359] on div "american italian" at bounding box center [327, 356] width 290 height 17
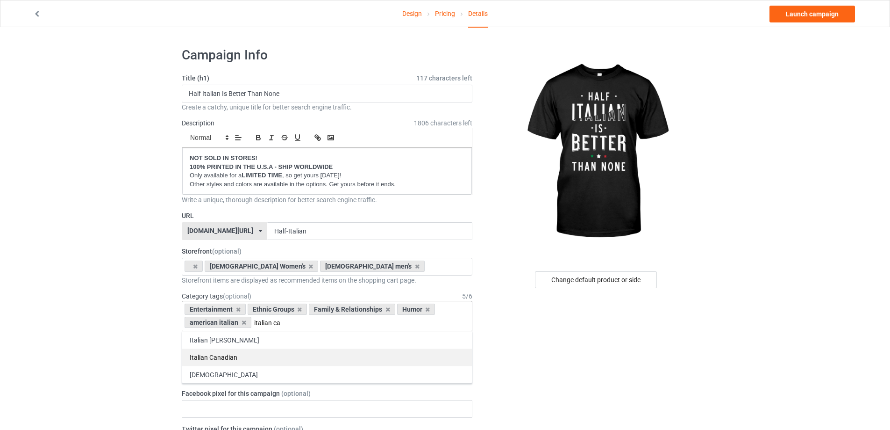
type input "italian ca"
click at [252, 358] on div "Italian Canadian" at bounding box center [327, 356] width 290 height 17
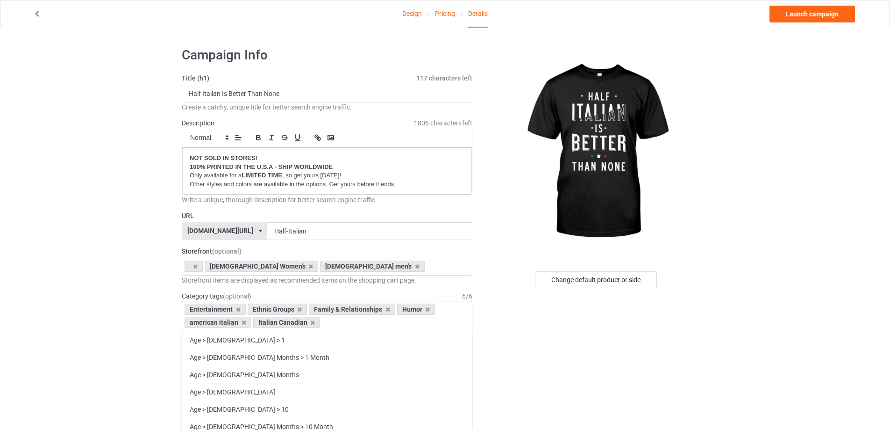
click at [350, 320] on div "Entertainment Ethnic Groups Family & Relationships Humor american italian Itali…" at bounding box center [327, 316] width 291 height 31
click at [386, 309] on icon at bounding box center [388, 309] width 5 height 6
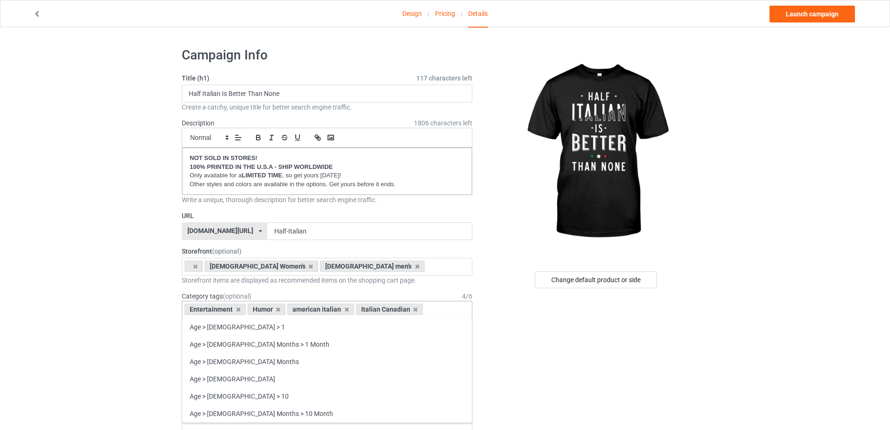
click at [435, 310] on input "text" at bounding box center [433, 310] width 14 height 8
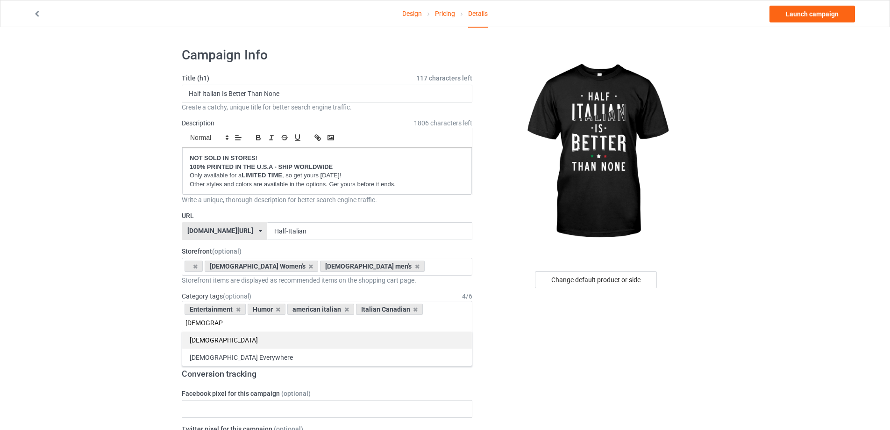
type input "[DEMOGRAPHIC_DATA]"
click at [208, 344] on div "[DEMOGRAPHIC_DATA]" at bounding box center [327, 339] width 290 height 17
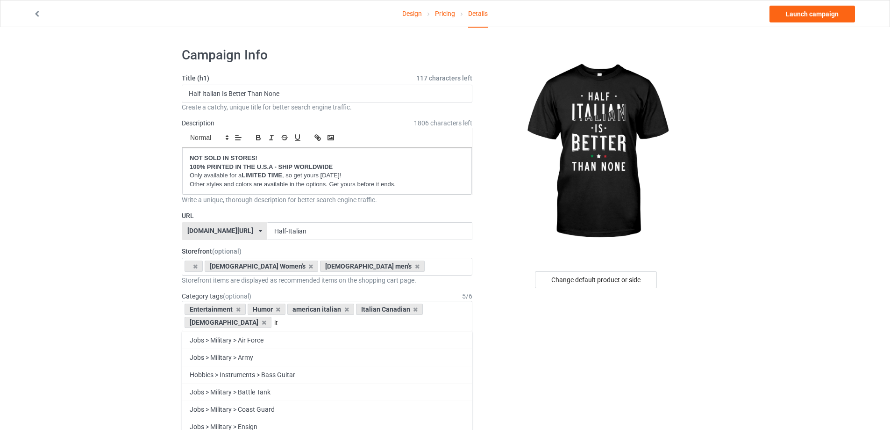
type input "i"
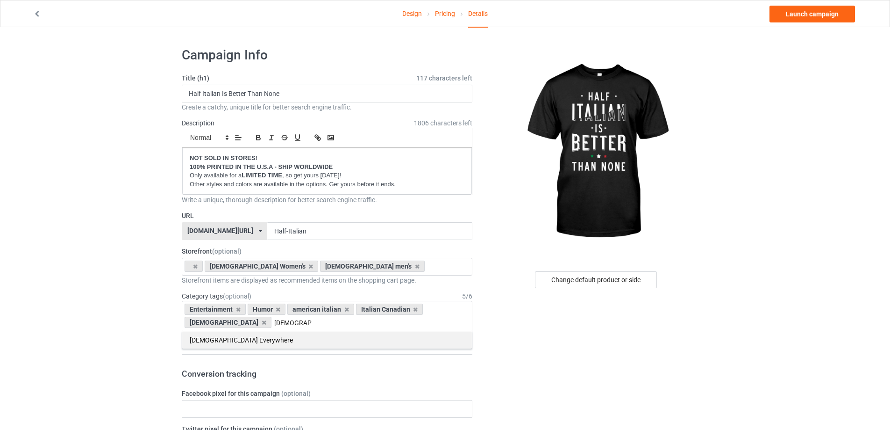
type input "[DEMOGRAPHIC_DATA]"
click at [257, 337] on div "[DEMOGRAPHIC_DATA] Everywhere" at bounding box center [327, 339] width 290 height 17
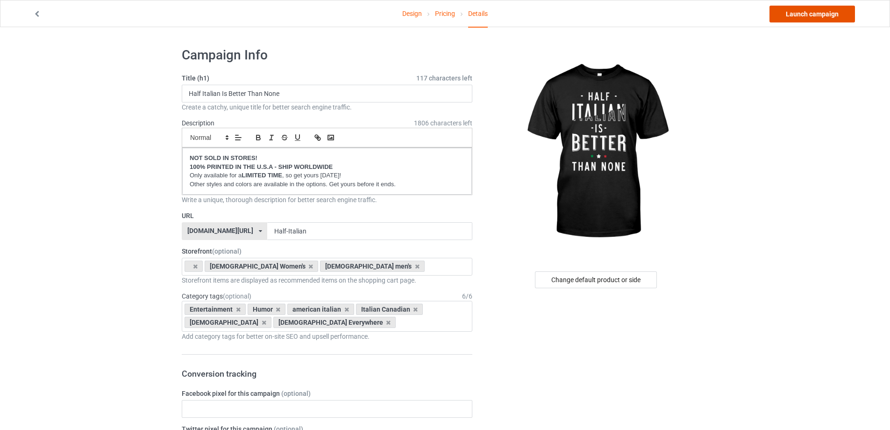
click at [799, 12] on link "Launch campaign" at bounding box center [813, 14] width 86 height 17
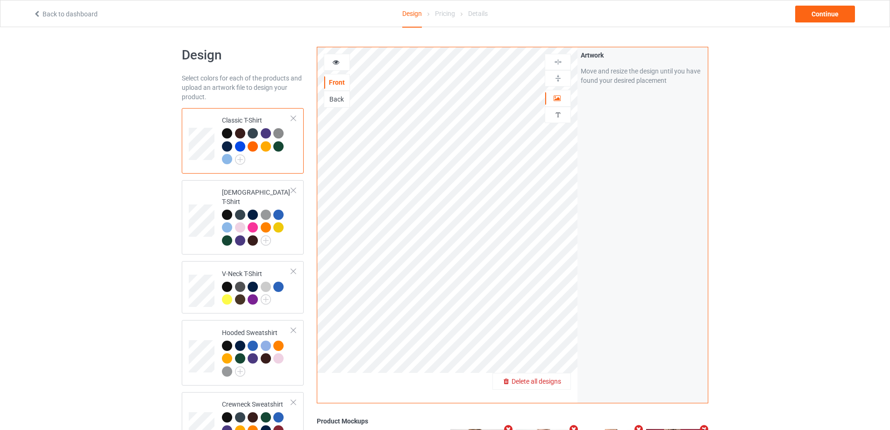
click at [567, 380] on div "Delete all designs" at bounding box center [532, 380] width 78 height 9
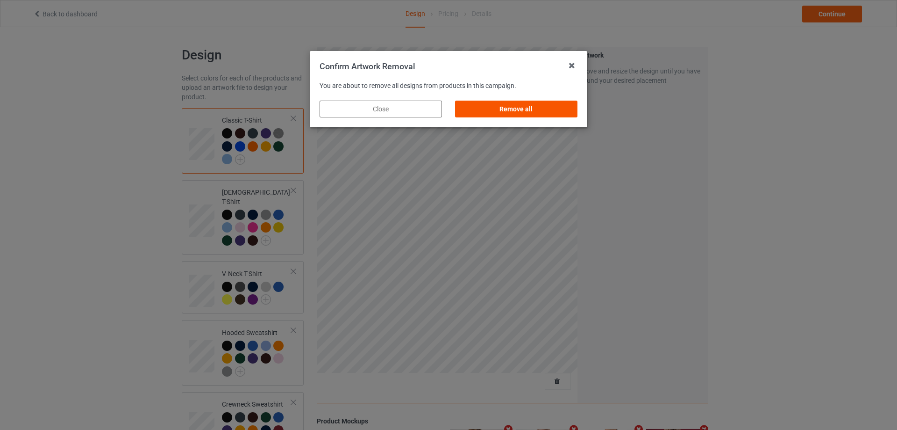
click at [506, 108] on div "Remove all" at bounding box center [516, 108] width 122 height 17
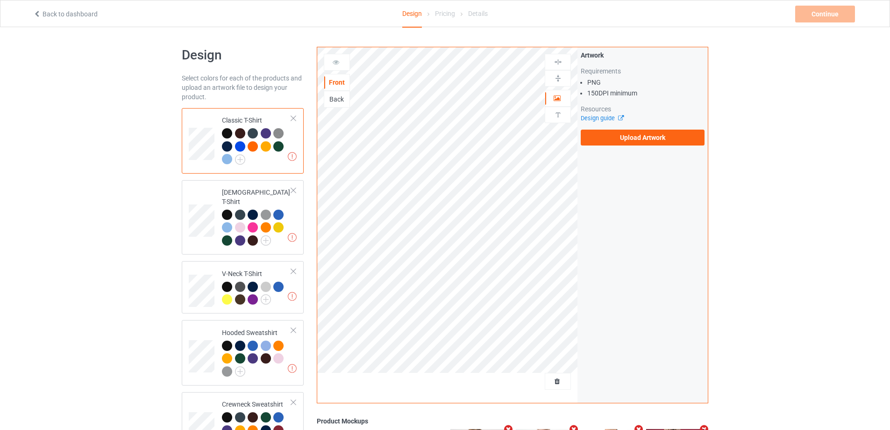
click at [239, 147] on div at bounding box center [240, 146] width 10 height 10
click at [638, 136] on label "Upload Artwork" at bounding box center [643, 137] width 124 height 16
click at [0, 0] on input "Upload Artwork" at bounding box center [0, 0] width 0 height 0
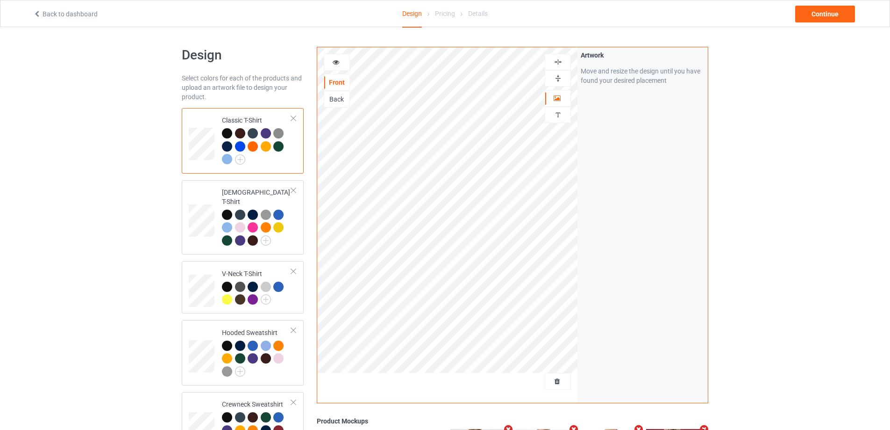
click at [549, 78] on div at bounding box center [557, 78] width 25 height 9
click at [560, 60] on img at bounding box center [558, 61] width 9 height 9
click at [228, 130] on div at bounding box center [227, 133] width 10 height 10
click at [752, 202] on div "Design Select colors for each of the products and upload an artwork file to des…" at bounding box center [445, 345] width 890 height 637
click at [818, 12] on div "Continue" at bounding box center [826, 14] width 60 height 17
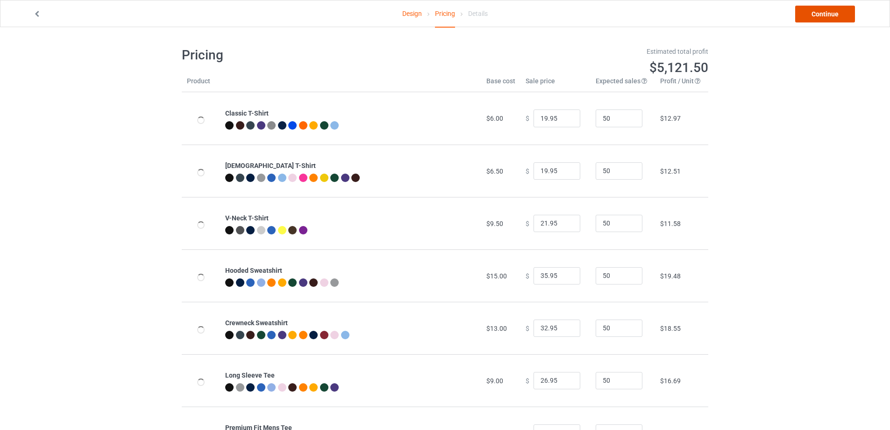
click at [839, 10] on link "Continue" at bounding box center [826, 14] width 60 height 17
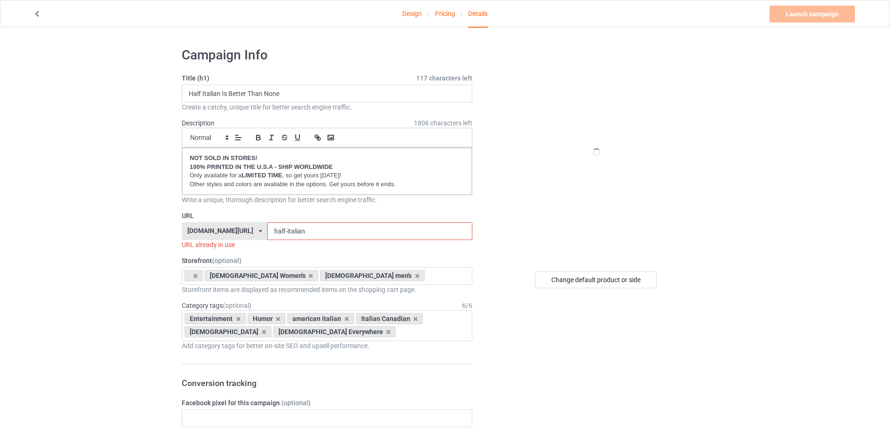
click at [346, 230] on input "half-italian" at bounding box center [369, 231] width 205 height 18
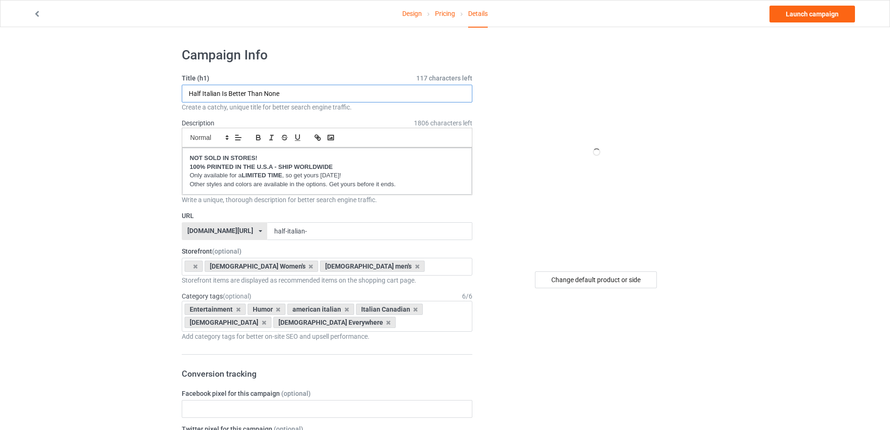
drag, startPoint x: 220, startPoint y: 93, endPoint x: 246, endPoint y: 93, distance: 25.7
click at [246, 93] on input "Half Italian Is Better Than None" at bounding box center [327, 94] width 291 height 18
click at [335, 230] on input "half-italian-" at bounding box center [369, 231] width 205 height 18
paste input "Is Better"
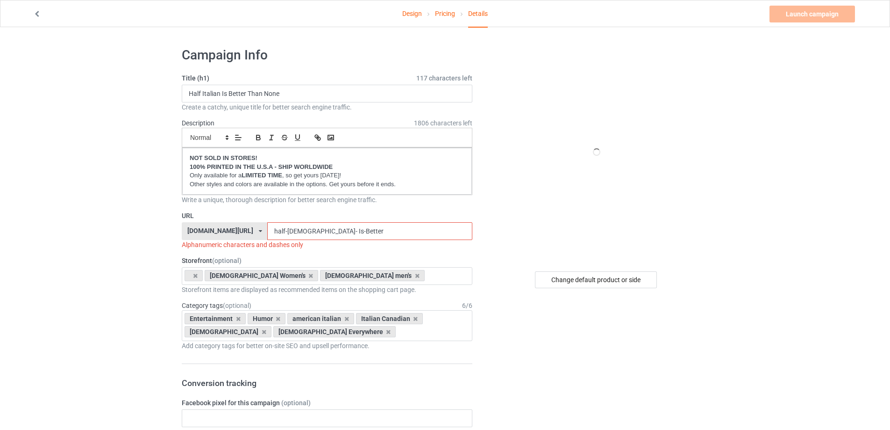
click at [315, 230] on input "half-italian- Is-Better" at bounding box center [369, 231] width 205 height 18
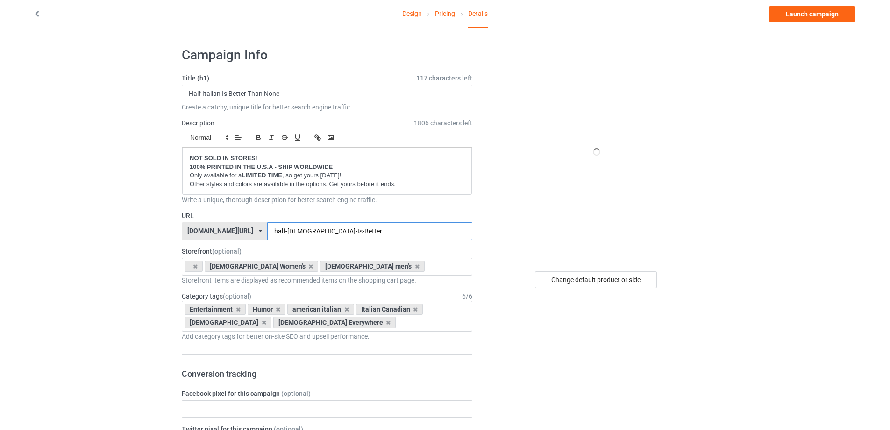
type input "half-italian-Is-Better"
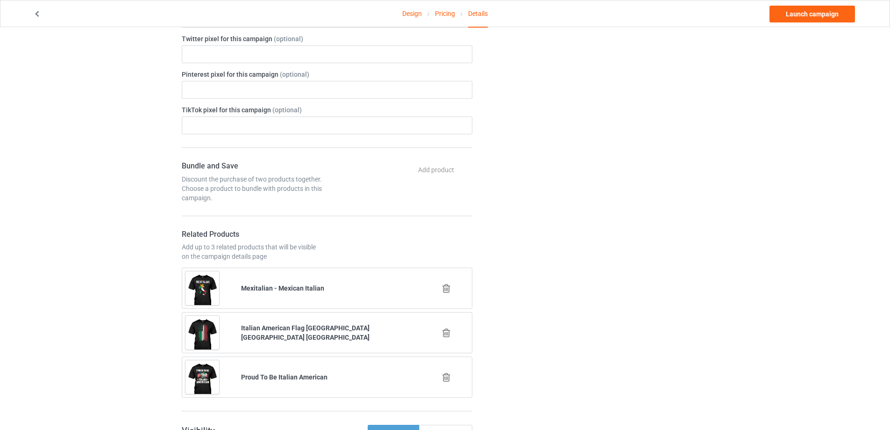
scroll to position [514, 0]
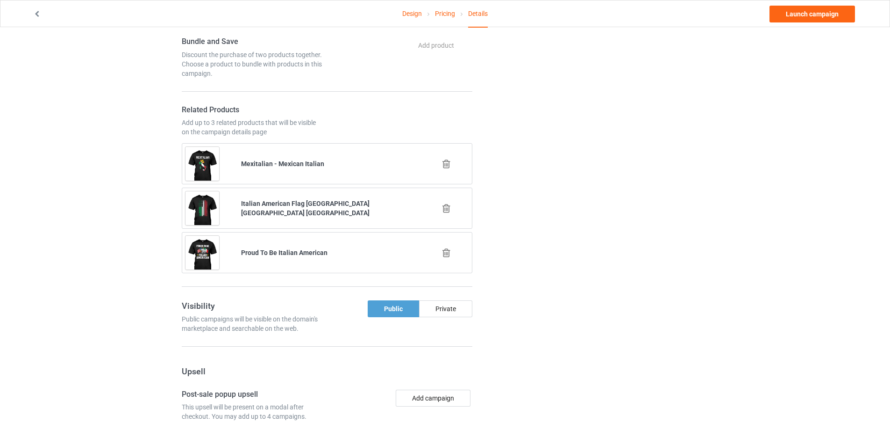
click at [450, 251] on icon at bounding box center [447, 253] width 12 height 10
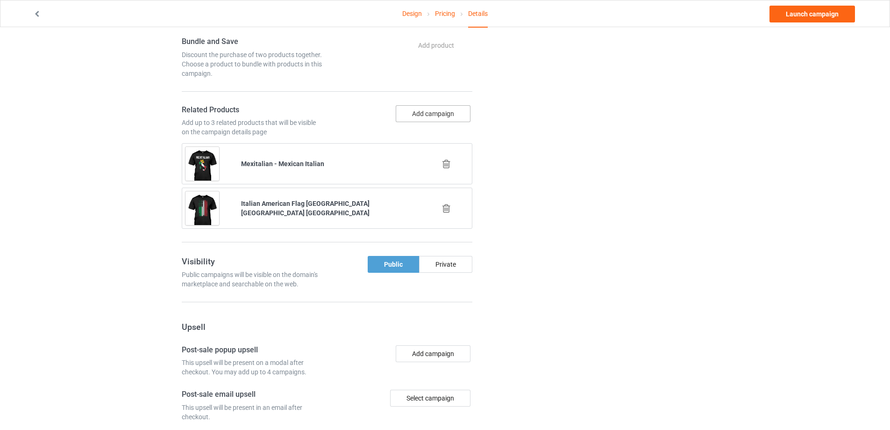
click at [422, 117] on button "Add campaign" at bounding box center [433, 113] width 75 height 17
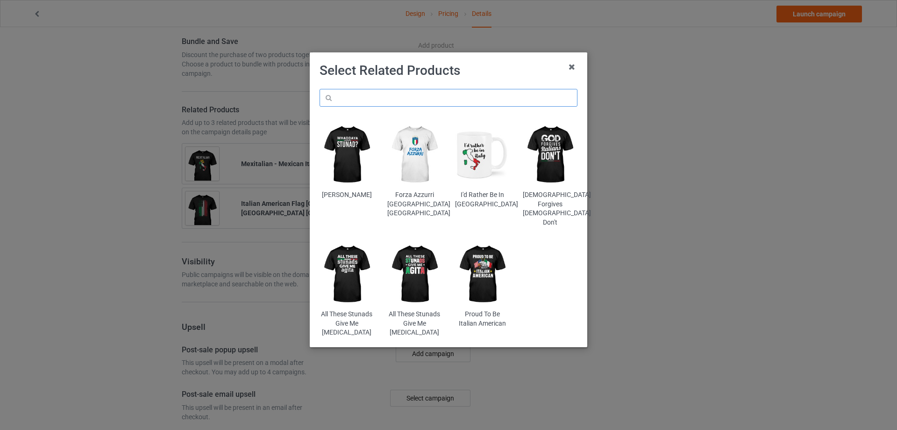
click at [419, 95] on input "text" at bounding box center [449, 98] width 258 height 18
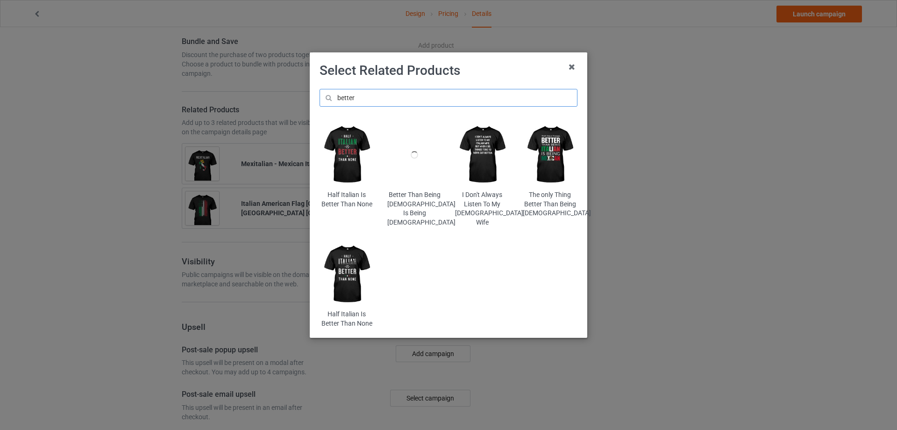
type input "better"
click at [355, 265] on img at bounding box center [347, 274] width 55 height 68
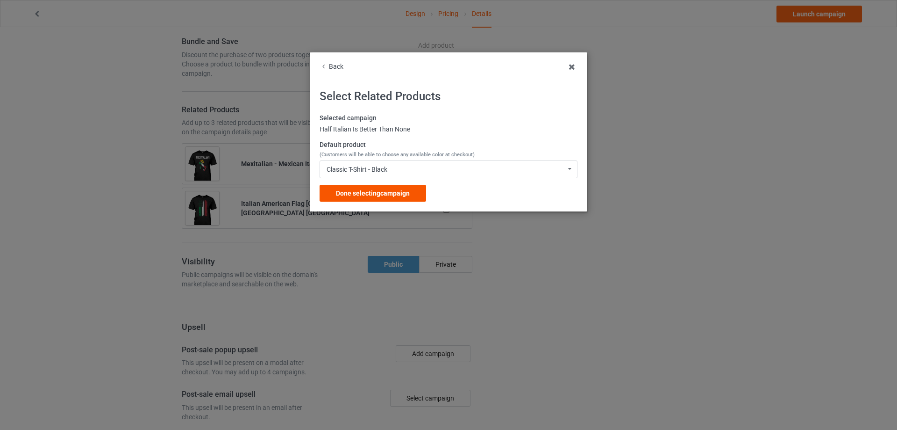
click at [410, 190] on div "Done selecting campaign" at bounding box center [373, 193] width 107 height 17
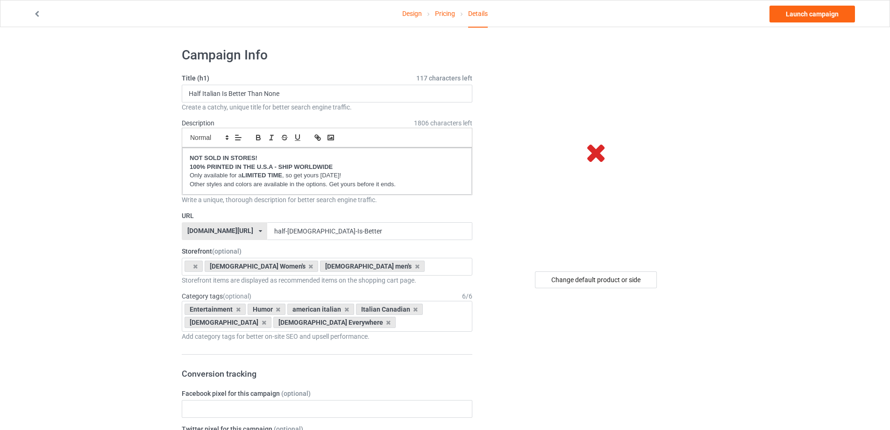
click at [441, 14] on link "Pricing" at bounding box center [445, 13] width 20 height 26
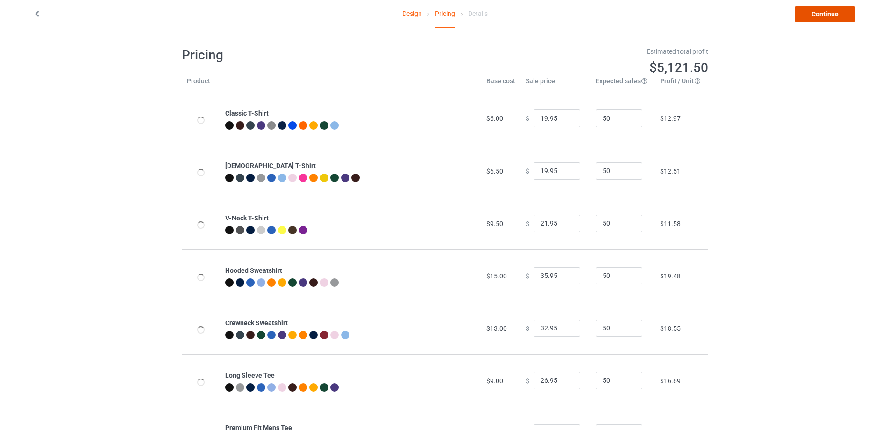
click at [817, 16] on link "Continue" at bounding box center [826, 14] width 60 height 17
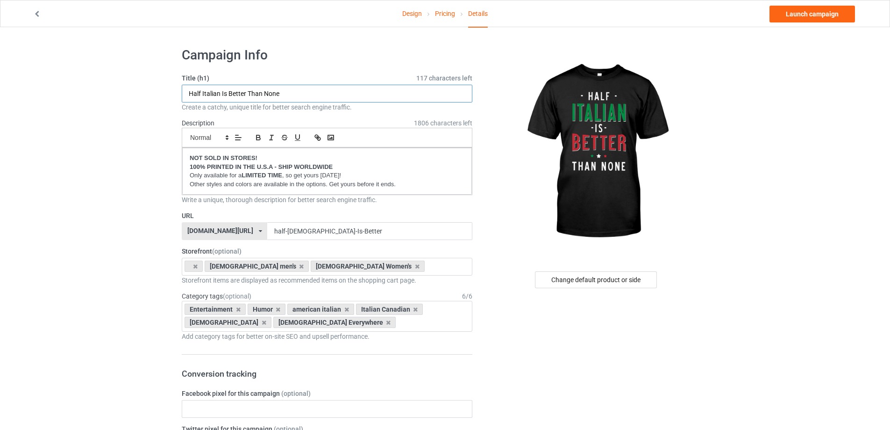
click at [304, 97] on input "Half Italian Is Better Than None" at bounding box center [327, 94] width 291 height 18
click at [823, 14] on link "Launch campaign" at bounding box center [813, 14] width 86 height 17
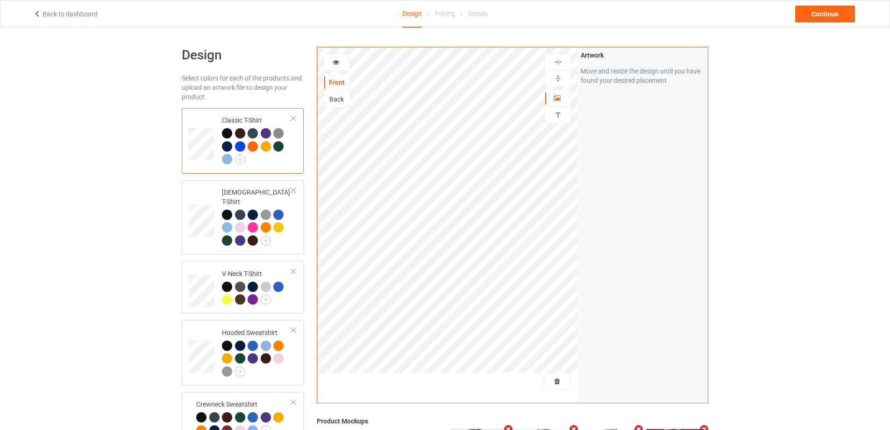
click at [240, 149] on div at bounding box center [240, 146] width 10 height 10
click at [554, 384] on span "Delete all designs" at bounding box center [537, 380] width 50 height 7
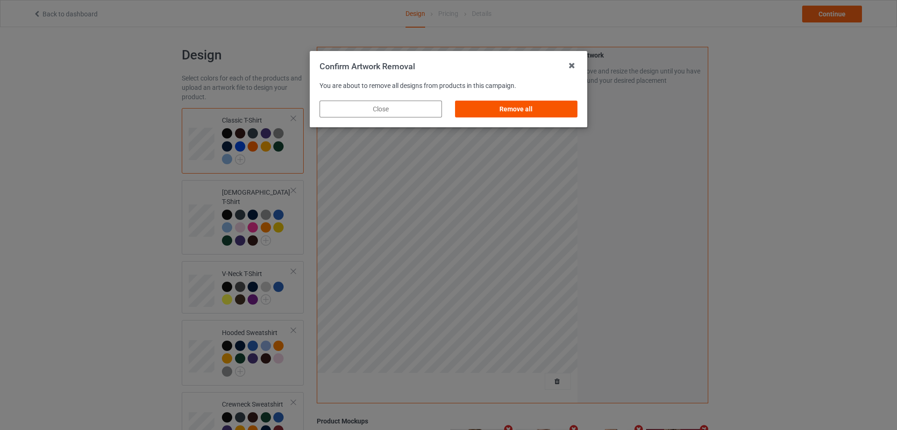
click at [487, 102] on div "Remove all" at bounding box center [516, 108] width 122 height 17
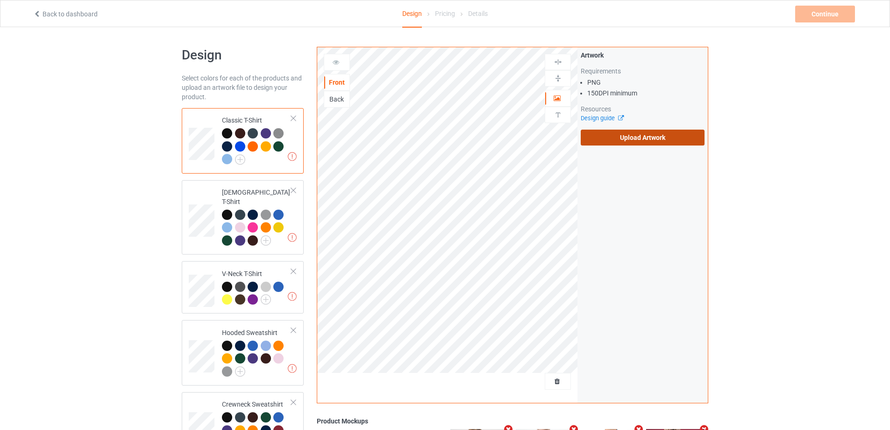
click at [623, 133] on label "Upload Artwork" at bounding box center [643, 137] width 124 height 16
click at [0, 0] on input "Upload Artwork" at bounding box center [0, 0] width 0 height 0
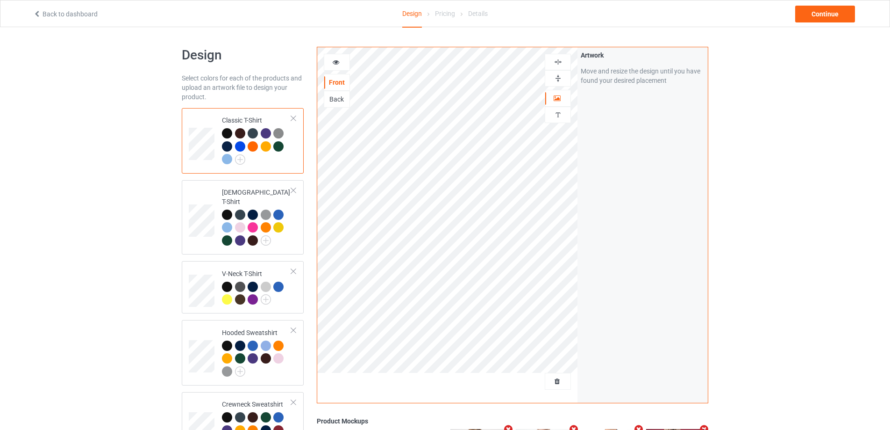
click at [552, 80] on div at bounding box center [557, 78] width 25 height 9
click at [557, 56] on div at bounding box center [558, 62] width 26 height 16
click at [825, 17] on div "Continue" at bounding box center [826, 14] width 60 height 17
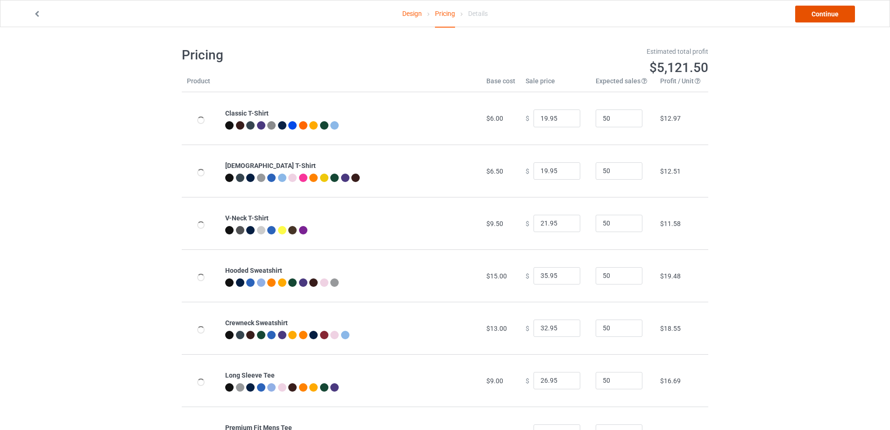
click at [843, 11] on link "Continue" at bounding box center [826, 14] width 60 height 17
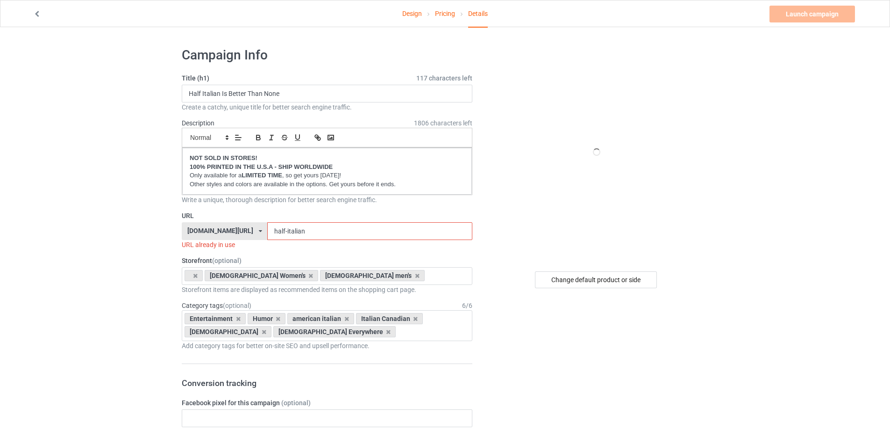
click at [349, 229] on input "half-italian" at bounding box center [369, 231] width 205 height 18
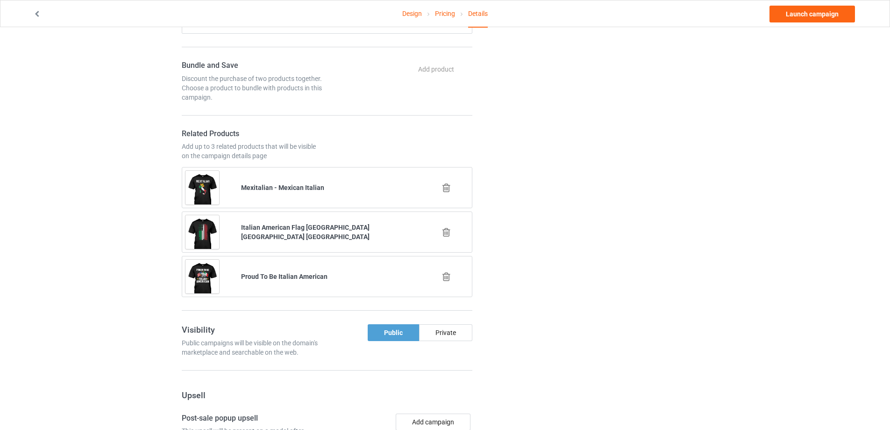
scroll to position [561, 0]
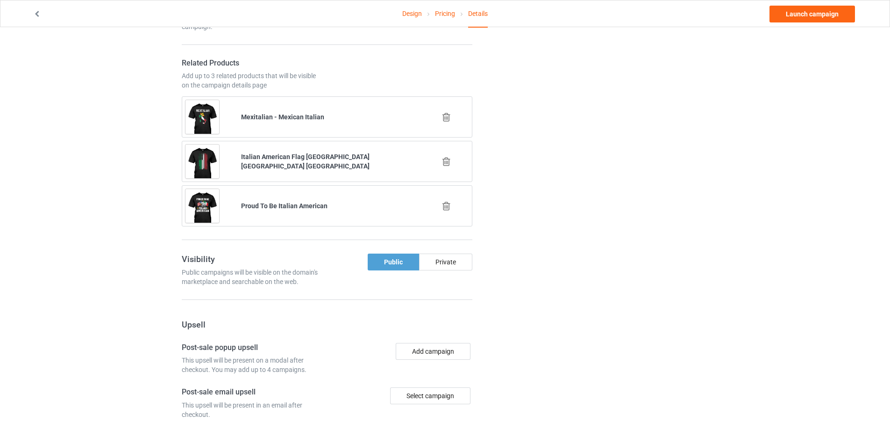
type input "half-italian-"
click at [447, 118] on icon at bounding box center [447, 117] width 12 height 10
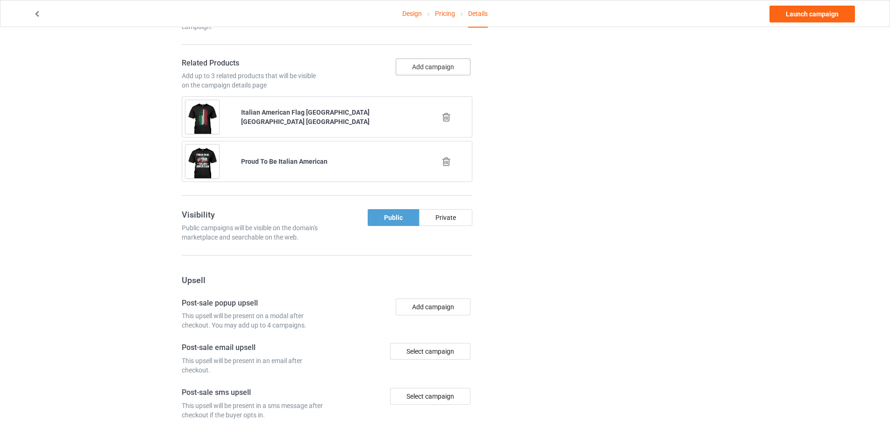
click at [430, 72] on button "Add campaign" at bounding box center [433, 66] width 75 height 17
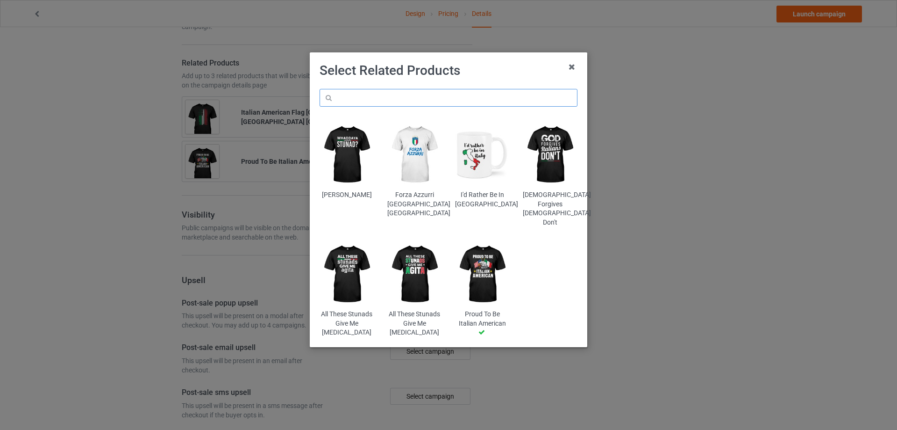
click at [425, 101] on input "text" at bounding box center [449, 98] width 258 height 18
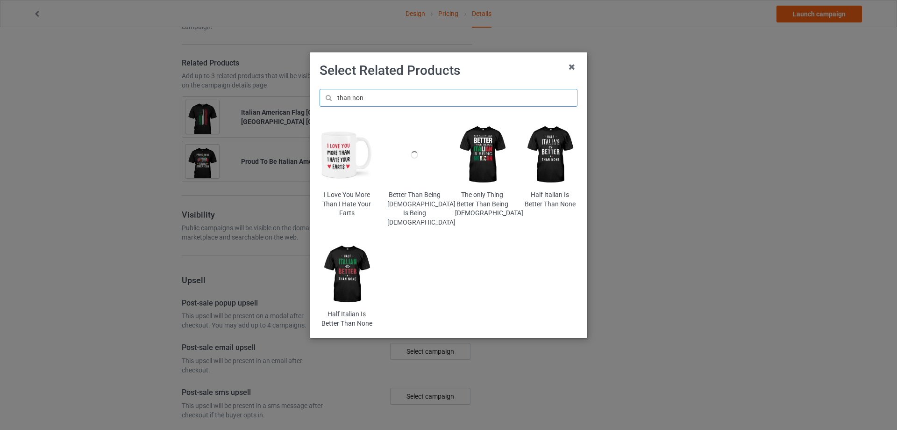
type input "than non"
click at [344, 266] on img at bounding box center [347, 274] width 55 height 68
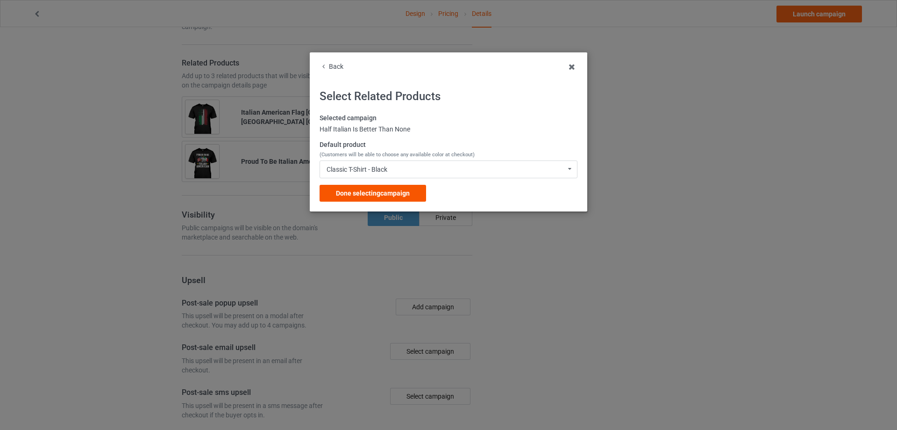
click at [374, 193] on span "Done selecting campaign" at bounding box center [373, 192] width 74 height 7
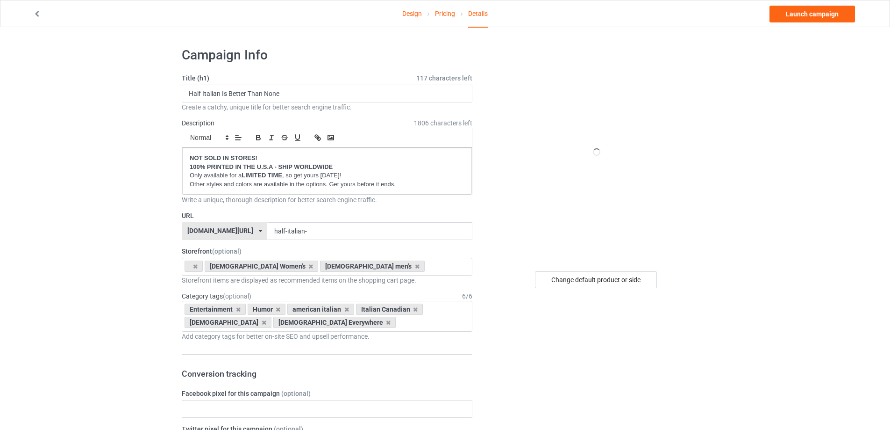
click at [447, 12] on link "Pricing" at bounding box center [445, 13] width 20 height 26
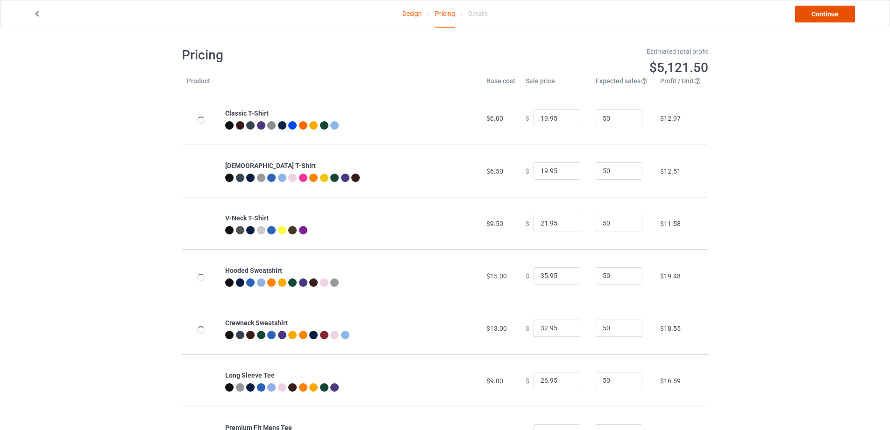
click at [811, 14] on link "Continue" at bounding box center [826, 14] width 60 height 17
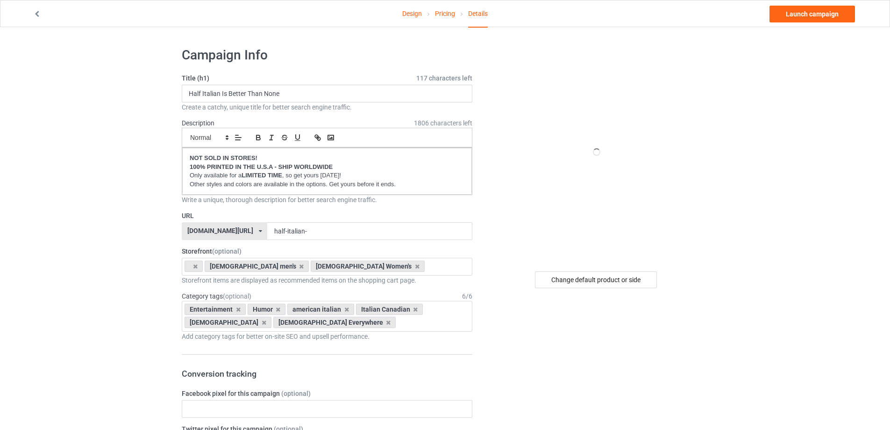
click at [448, 9] on link "Pricing" at bounding box center [445, 13] width 20 height 26
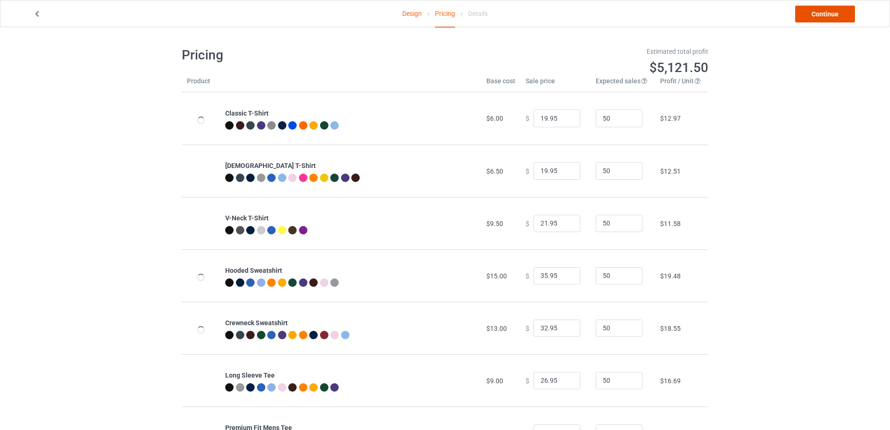
click at [826, 15] on link "Continue" at bounding box center [826, 14] width 60 height 17
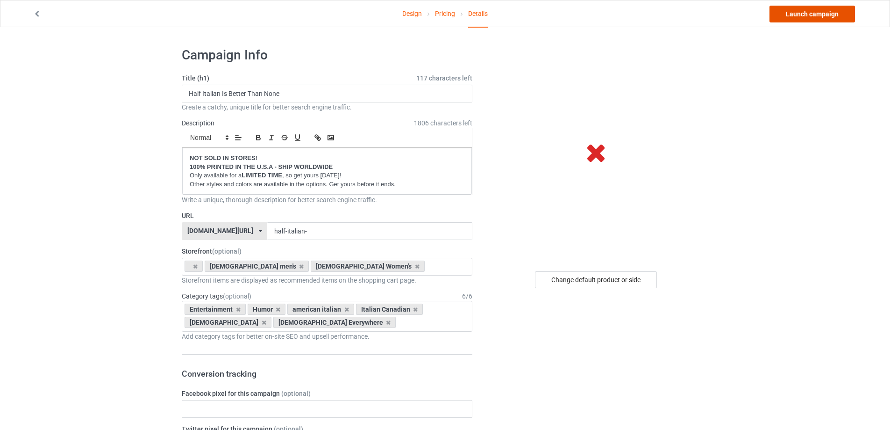
click at [829, 15] on link "Launch campaign" at bounding box center [813, 14] width 86 height 17
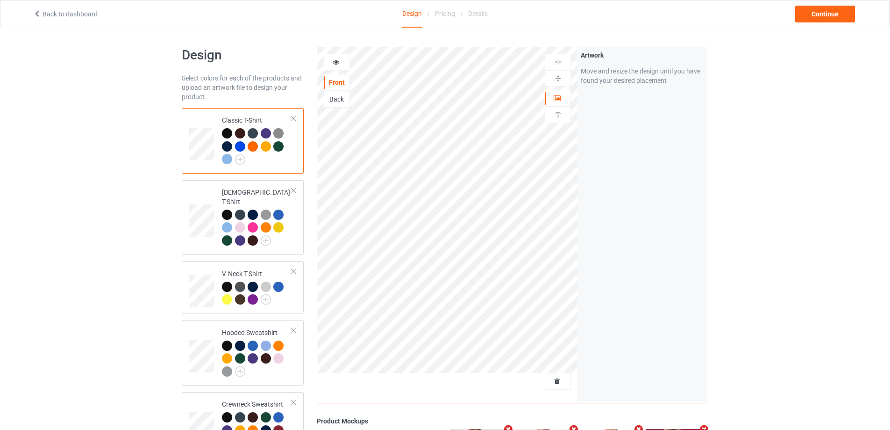
click at [237, 143] on div at bounding box center [240, 146] width 10 height 10
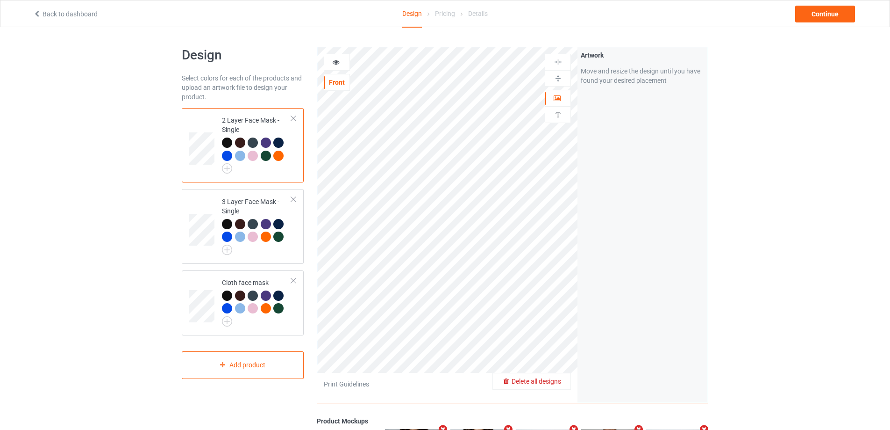
click at [552, 379] on span "Delete all designs" at bounding box center [537, 380] width 50 height 7
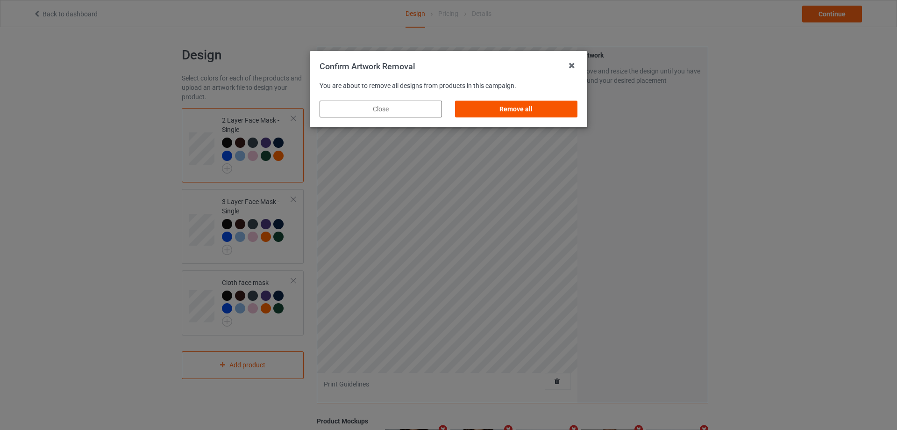
click at [499, 105] on div "Remove all" at bounding box center [516, 108] width 122 height 17
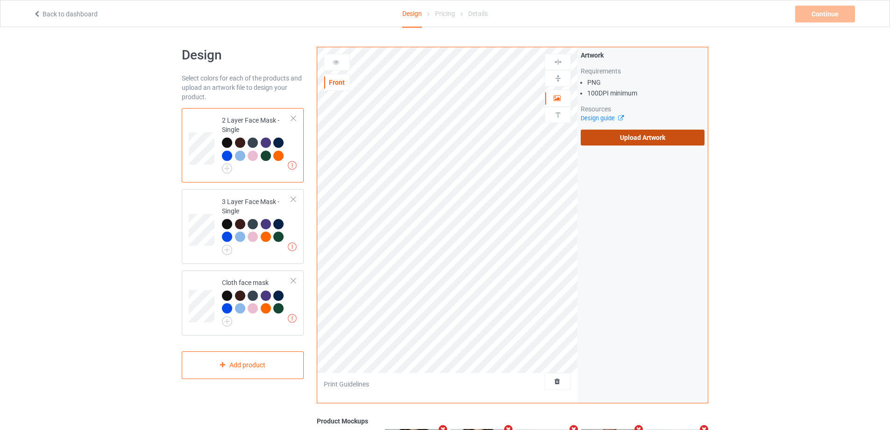
click at [646, 132] on label "Upload Artwork" at bounding box center [643, 137] width 124 height 16
click at [0, 0] on input "Upload Artwork" at bounding box center [0, 0] width 0 height 0
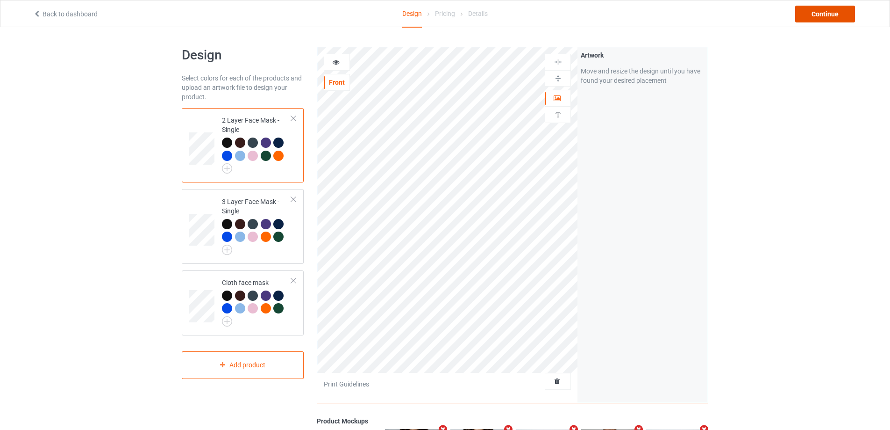
click at [807, 16] on div "Continue" at bounding box center [826, 14] width 60 height 17
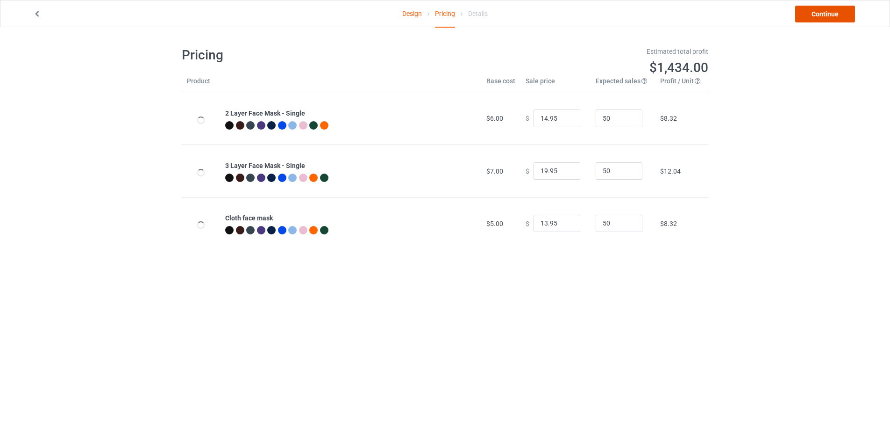
click at [809, 12] on link "Continue" at bounding box center [826, 14] width 60 height 17
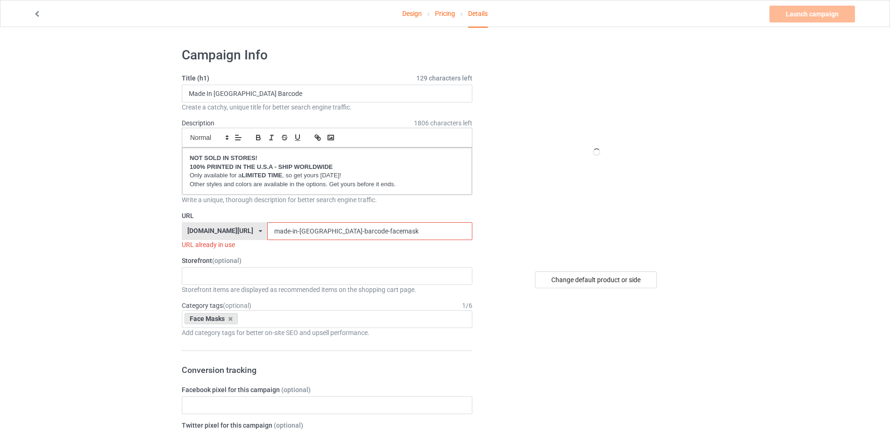
click at [419, 12] on link "Design" at bounding box center [412, 13] width 20 height 26
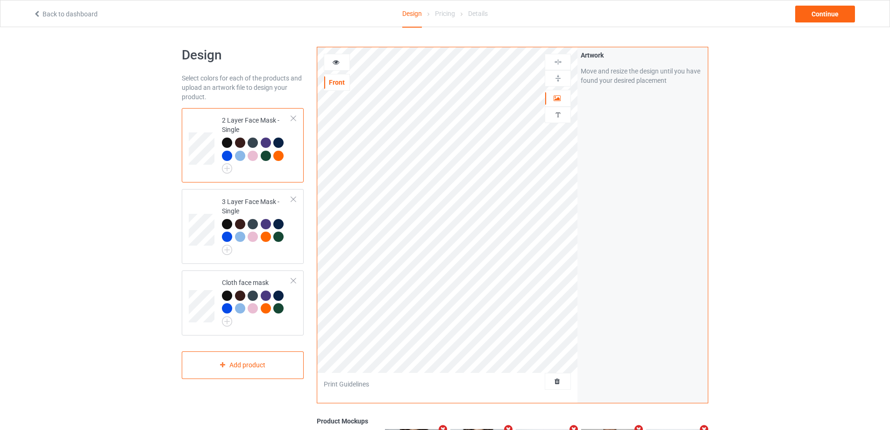
click at [51, 16] on link "Back to dashboard" at bounding box center [65, 13] width 65 height 7
